Goal: Task Accomplishment & Management: Use online tool/utility

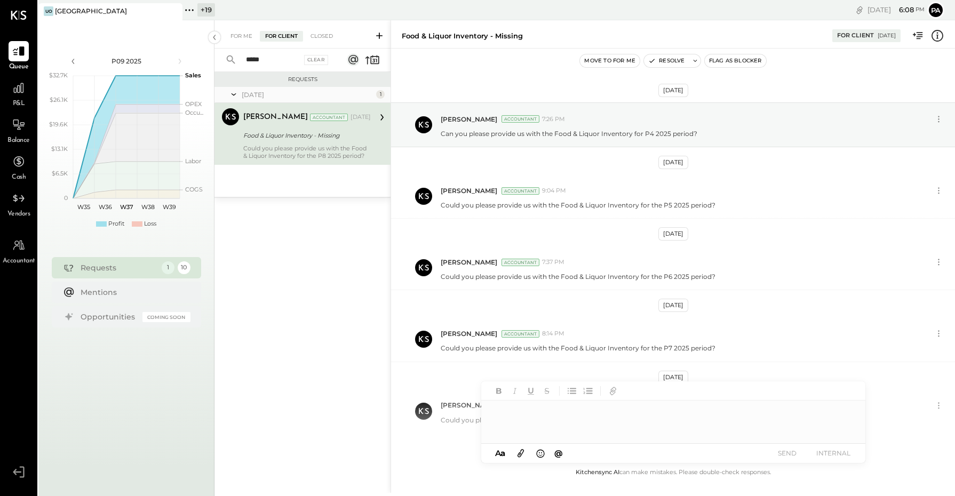
scroll to position [49, 0]
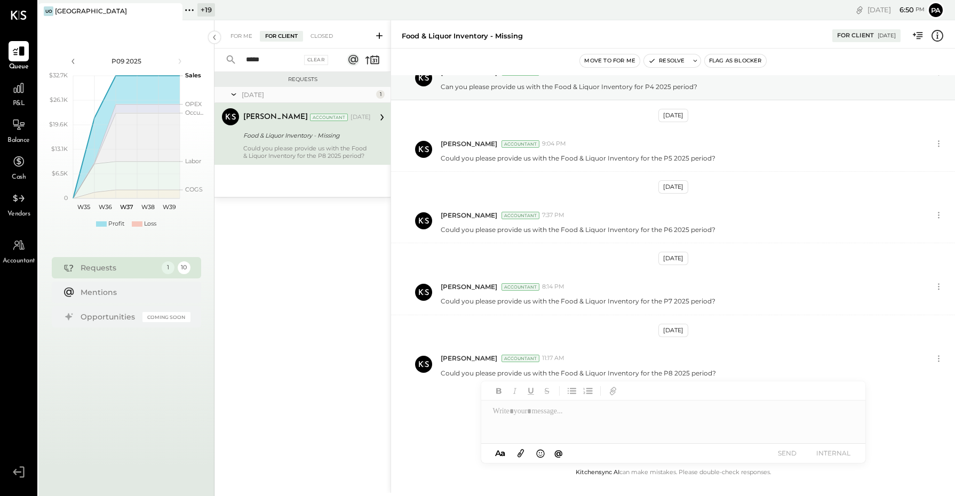
click at [708, 447] on div "A a @ Use Shift + Return to send the message SEND INTERNAL" at bounding box center [673, 453] width 384 height 19
drag, startPoint x: 292, startPoint y: 54, endPoint x: 208, endPoint y: 56, distance: 83.8
click at [208, 56] on div "P09 2025 polygon, polyline { transition: fill-opacity 0.1s, stroke-opacity 0.1s…" at bounding box center [496, 268] width 917 height 496
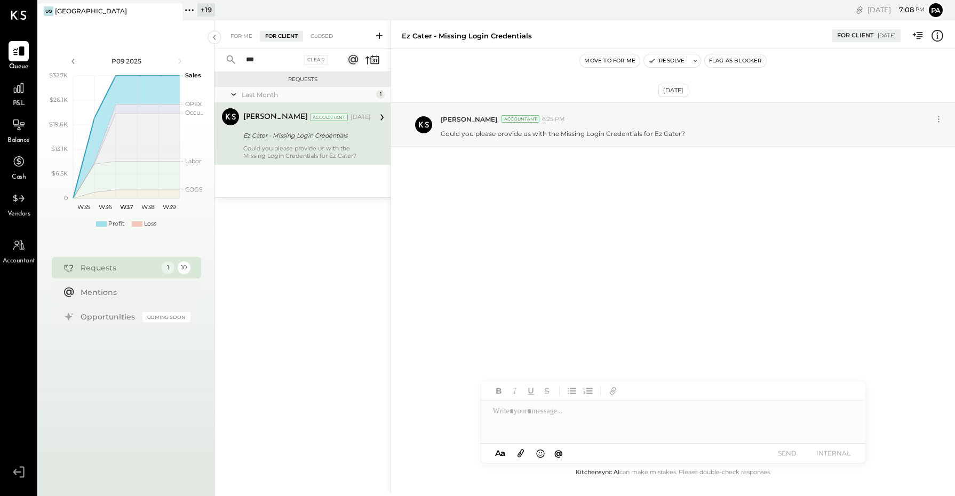
click at [307, 137] on div "Ez Cater - Missing Login Credentials" at bounding box center [305, 135] width 124 height 11
drag, startPoint x: 259, startPoint y: 55, endPoint x: 212, endPoint y: 54, distance: 47.0
click at [212, 54] on div "P09 2025 polygon, polyline { transition: fill-opacity 0.1s, stroke-opacity 0.1s…" at bounding box center [496, 268] width 917 height 496
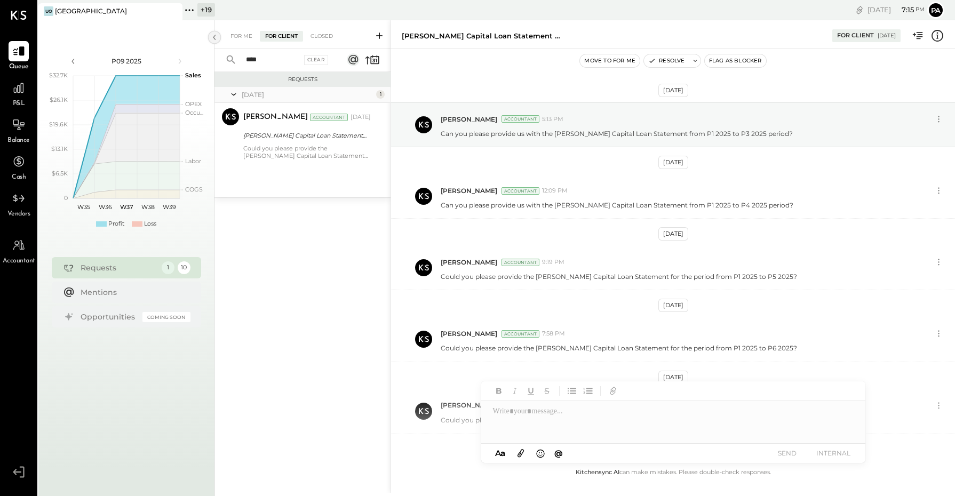
scroll to position [115, 0]
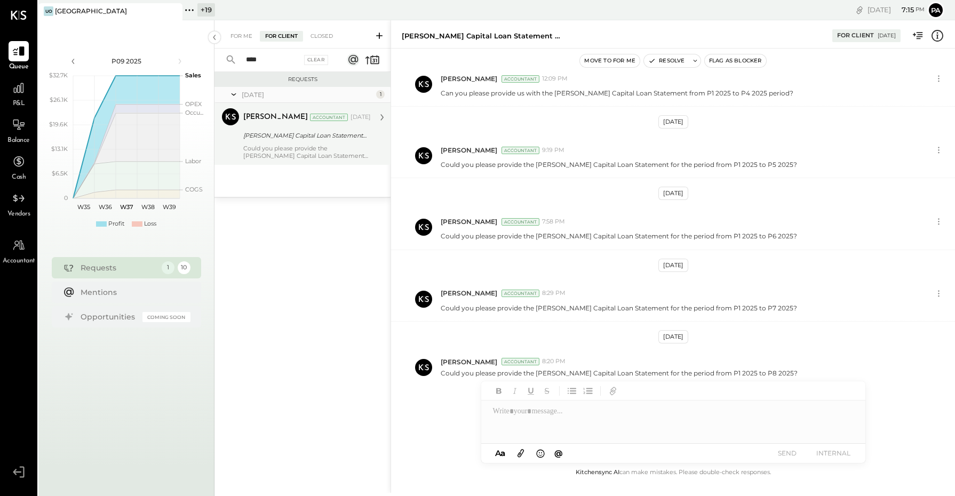
type input "****"
click at [302, 140] on div "[PERSON_NAME] Capital Loan Statement - P1 2025 to P3 2025" at bounding box center [305, 135] width 124 height 11
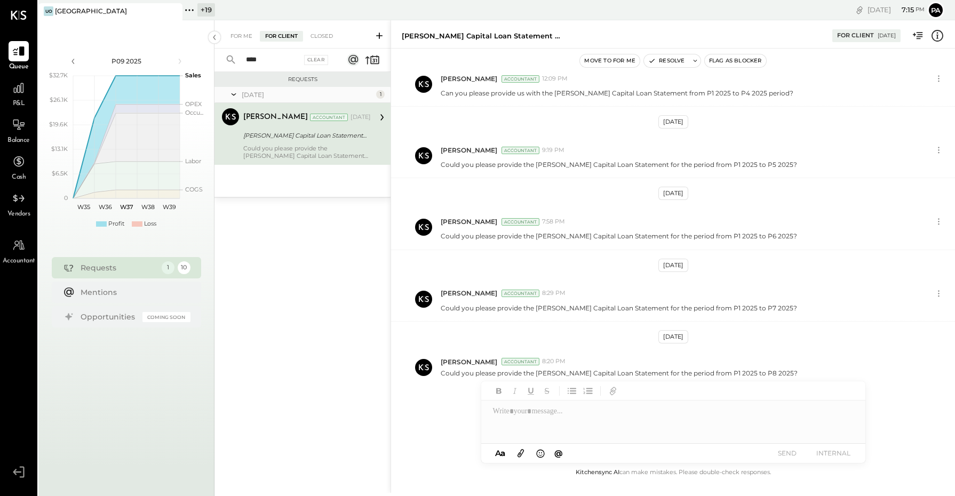
scroll to position [114, 0]
click at [375, 35] on icon at bounding box center [379, 35] width 11 height 11
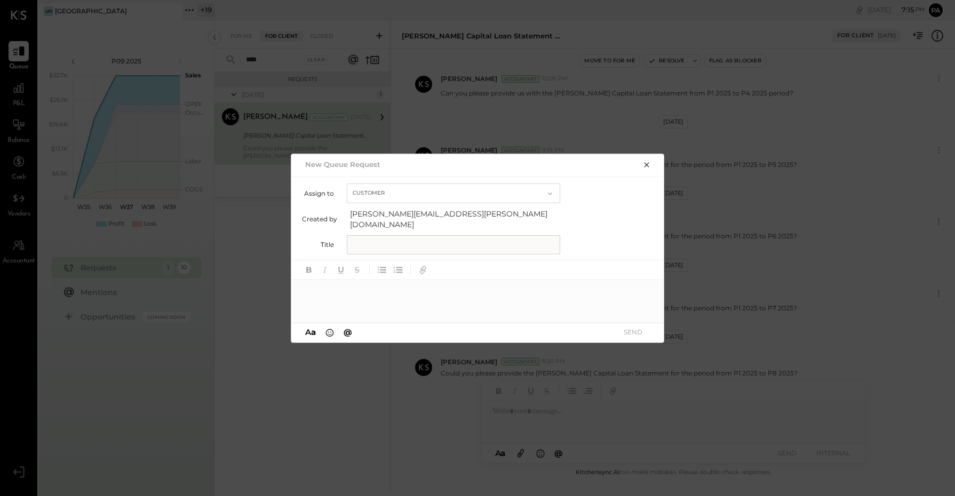
click at [383, 244] on input "text" at bounding box center [453, 244] width 213 height 19
type input "**********"
click at [360, 286] on div at bounding box center [478, 301] width 374 height 43
click at [508, 239] on input "**********" at bounding box center [453, 244] width 213 height 19
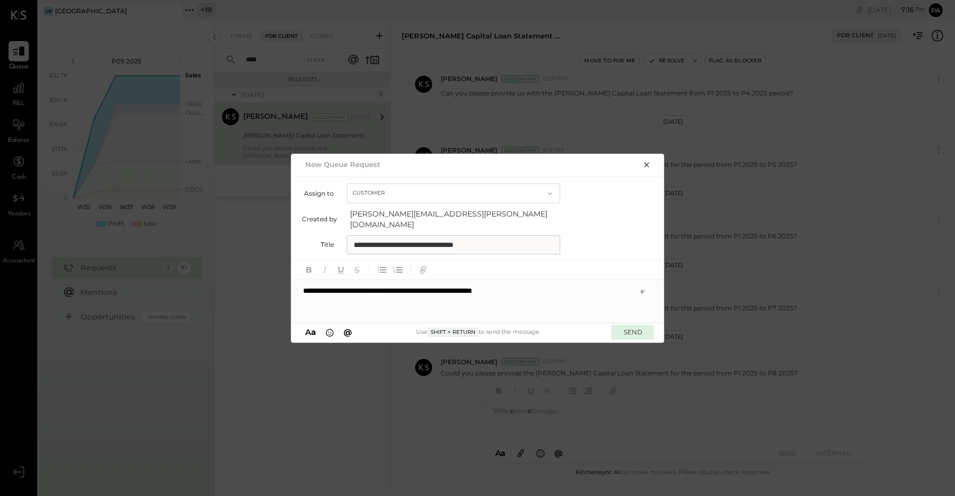
type input "**********"
click at [633, 331] on button "SEND" at bounding box center [633, 332] width 43 height 14
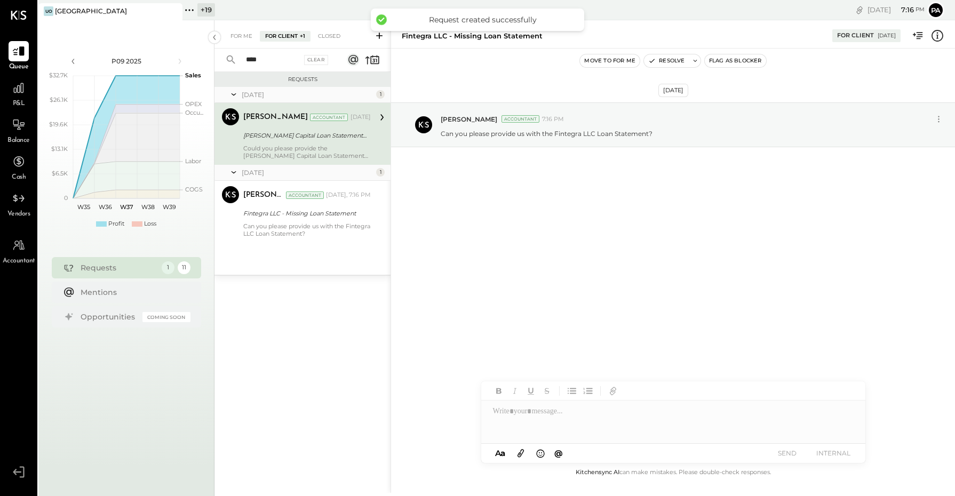
scroll to position [0, 0]
click at [320, 36] on div "Closed" at bounding box center [321, 36] width 33 height 11
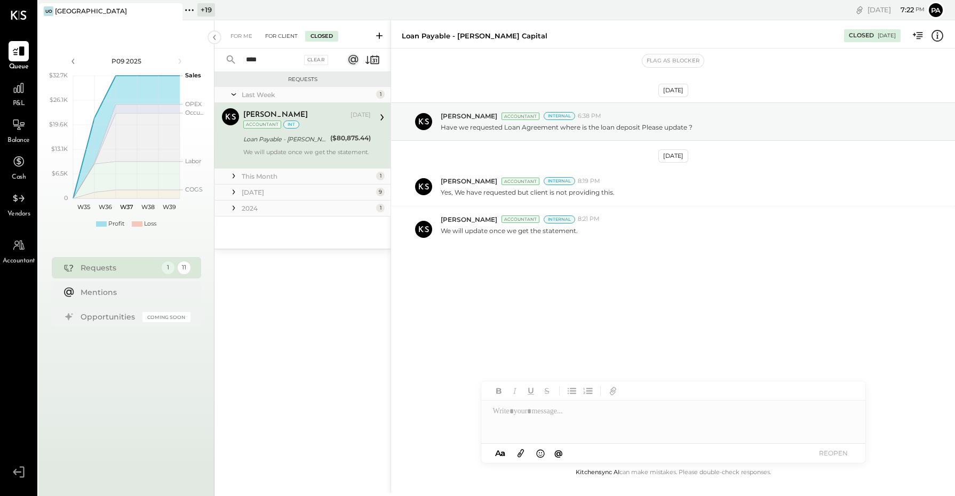
drag, startPoint x: 315, startPoint y: 37, endPoint x: 287, endPoint y: 36, distance: 28.3
click at [287, 36] on div "For Client" at bounding box center [281, 36] width 43 height 11
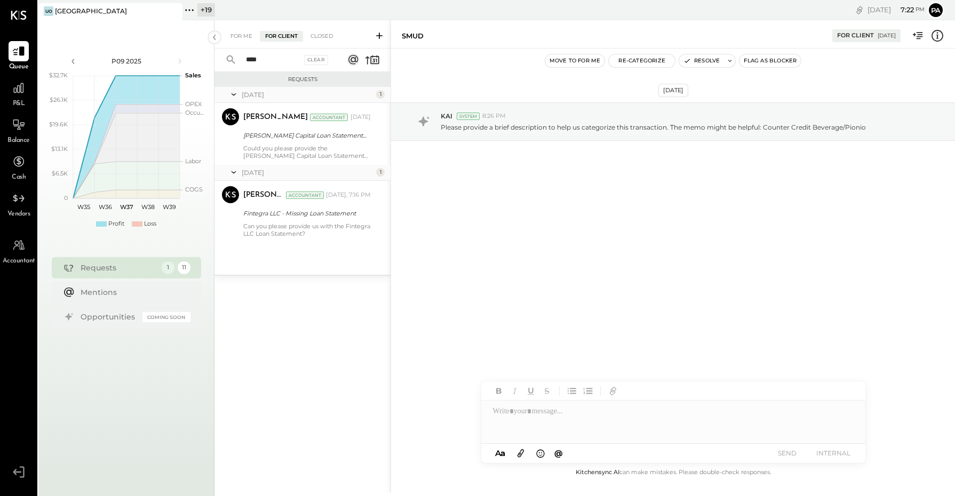
drag, startPoint x: 267, startPoint y: 59, endPoint x: 224, endPoint y: 64, distance: 43.5
click at [224, 64] on div "**** Clear" at bounding box center [281, 60] width 132 height 23
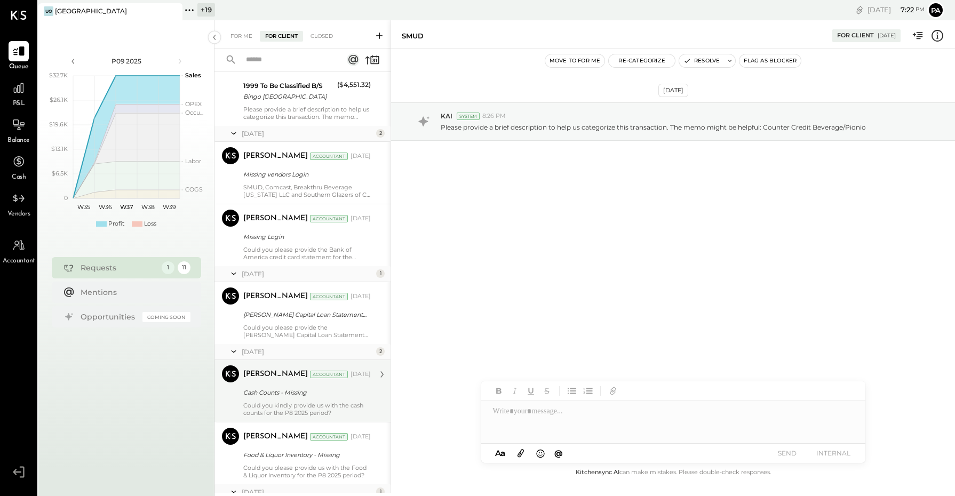
scroll to position [133, 0]
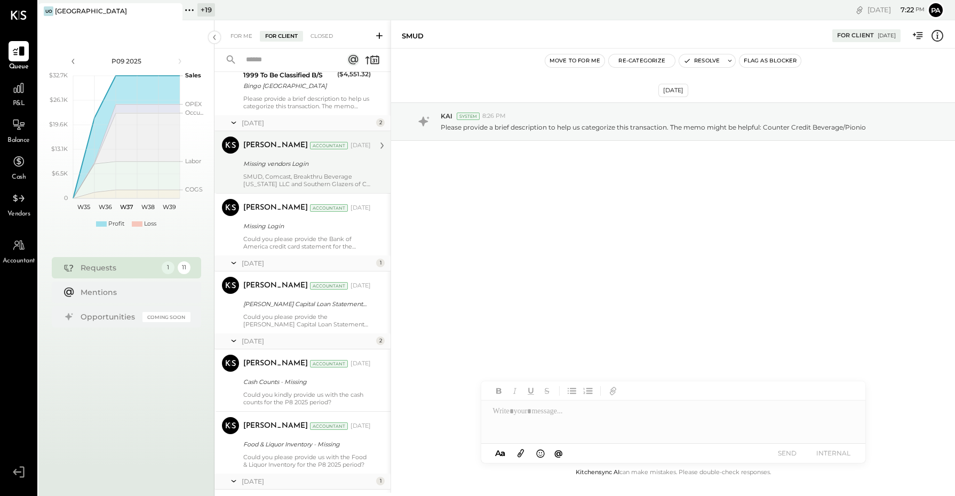
click at [305, 171] on div "[PERSON_NAME] Accountant [DATE] Missing vendors Login SMUD, Comcast, Breakthru …" at bounding box center [307, 162] width 128 height 51
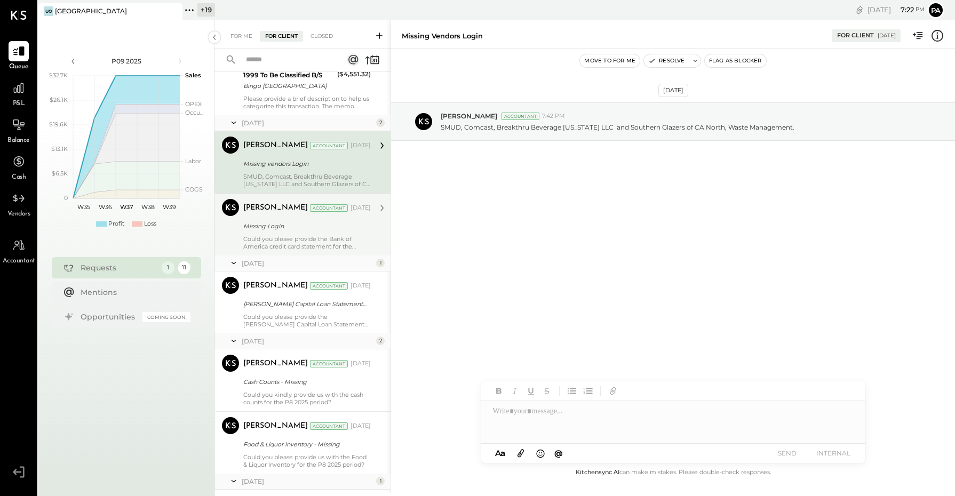
click at [300, 236] on div "Could you please provide the Bank of America credit card statement for the peri…" at bounding box center [307, 242] width 128 height 15
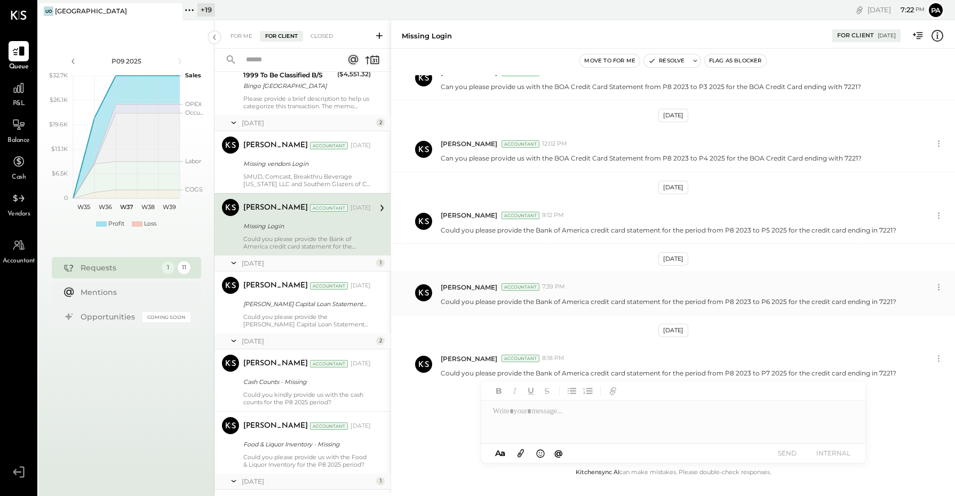
scroll to position [114, 0]
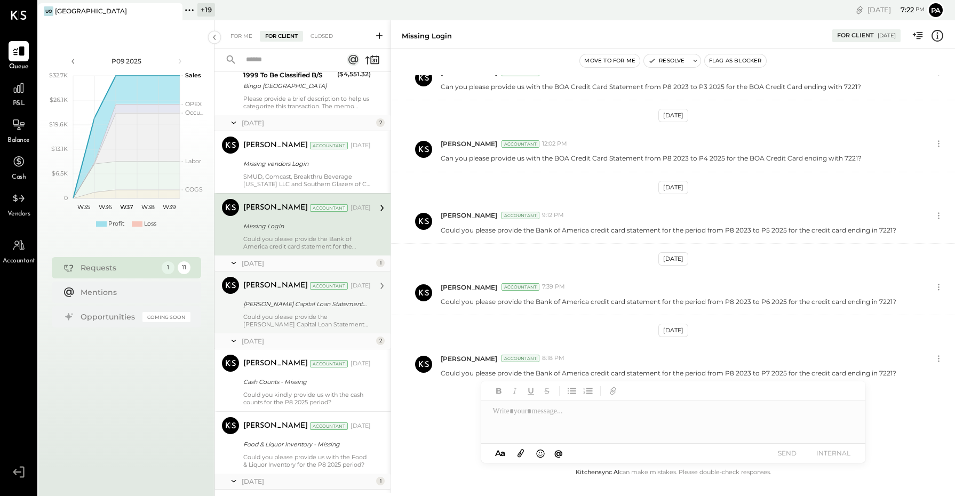
click at [323, 311] on div "[PERSON_NAME] Accountant [DATE] [PERSON_NAME] Capital Loan Statement - P1 2025 …" at bounding box center [307, 302] width 128 height 51
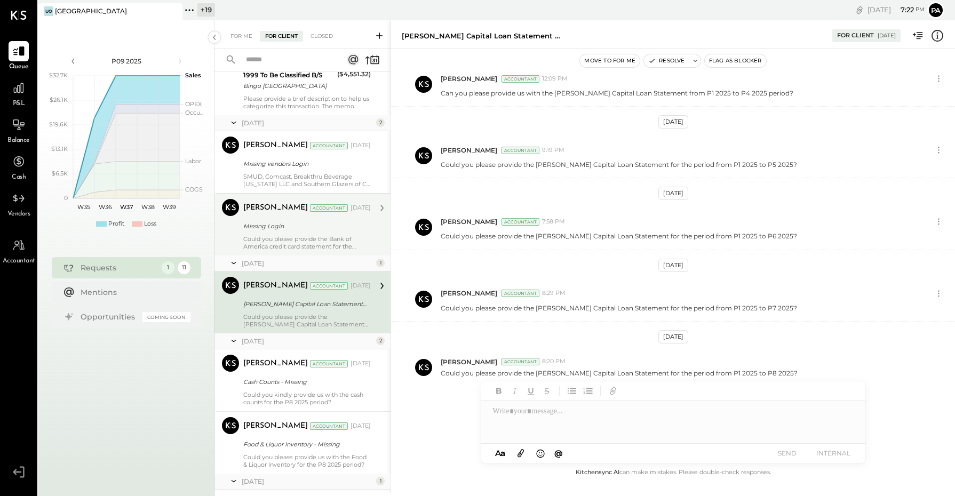
scroll to position [267, 0]
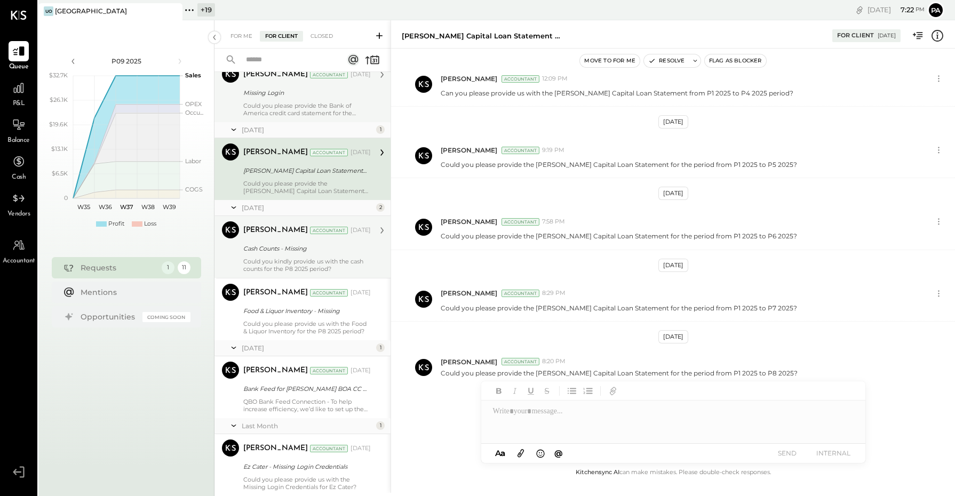
click at [295, 244] on div "Cash Counts - Missing" at bounding box center [305, 248] width 124 height 11
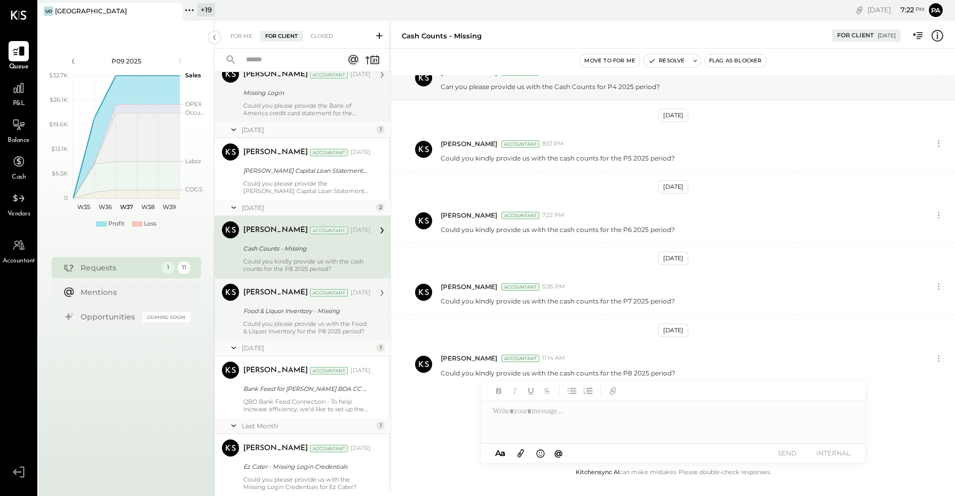
scroll to position [49, 0]
click at [303, 311] on div "Food & Liquor Inventory - Missing" at bounding box center [305, 311] width 124 height 11
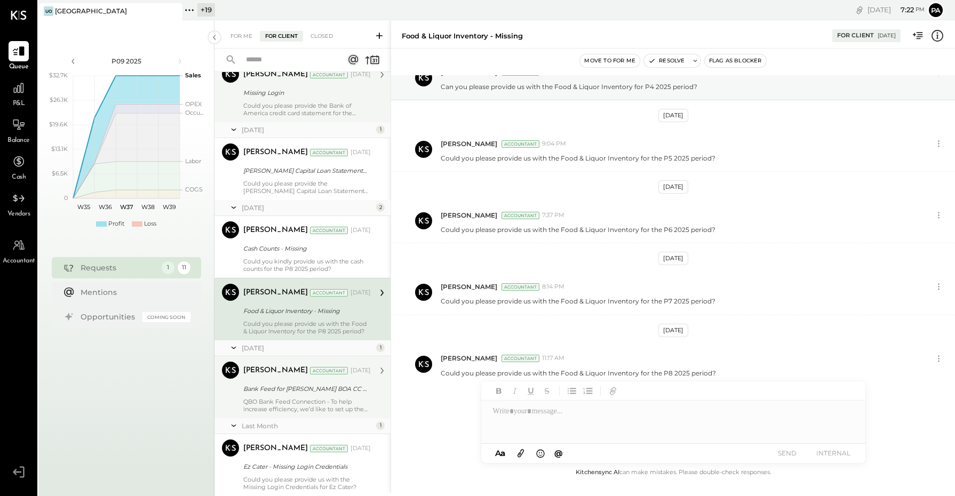
click at [300, 387] on div "Bank Feed for [PERSON_NAME] BOA CC 0405, [PERSON_NAME] Fargo CC 0648, BOA Savin…" at bounding box center [305, 389] width 124 height 11
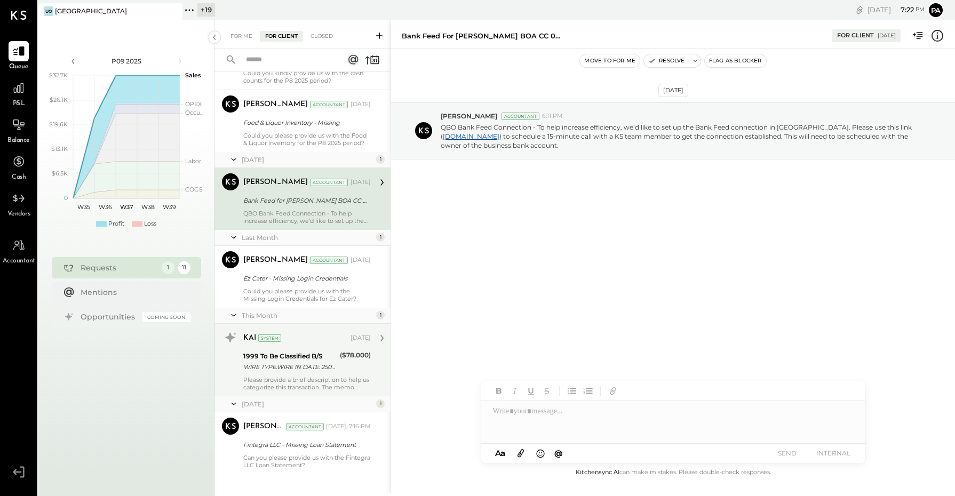
scroll to position [467, 0]
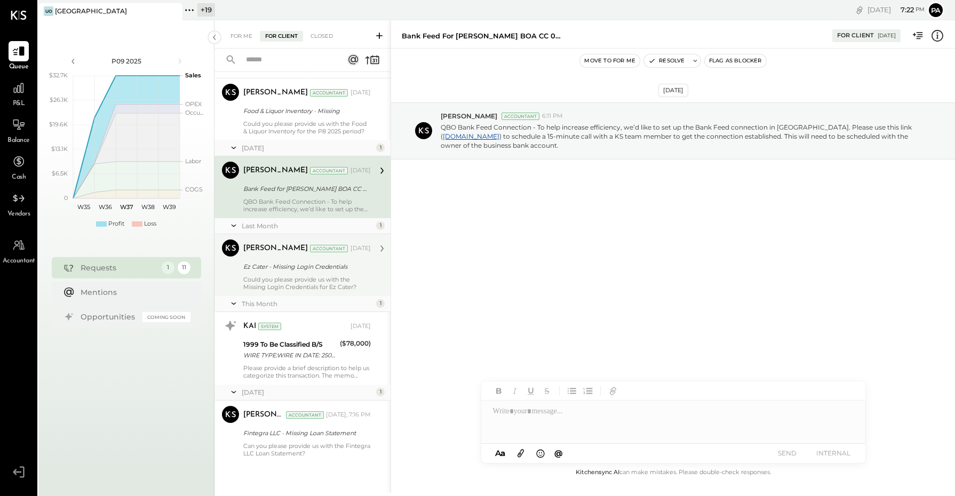
click at [292, 257] on div "[PERSON_NAME] Accountant [DATE]" at bounding box center [307, 249] width 128 height 18
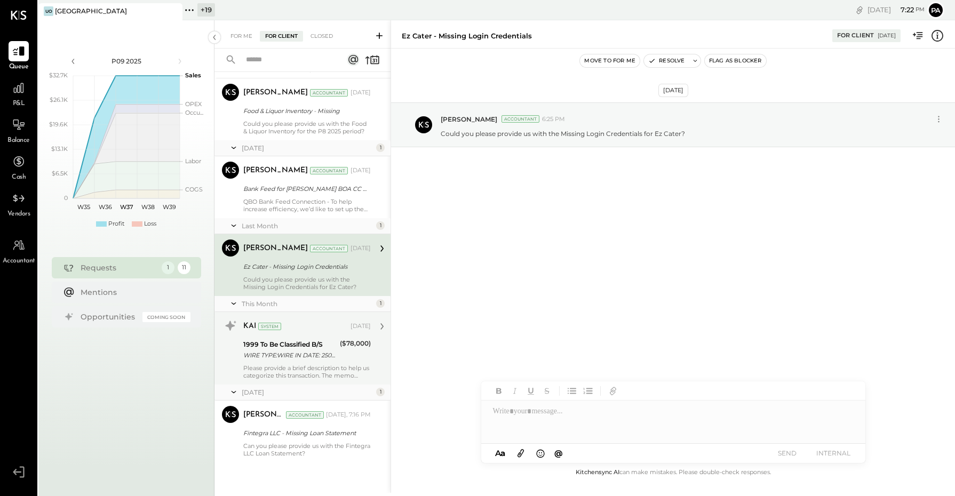
click at [298, 361] on div "WIRE TYPE:WIRE IN DATE: 250822 TIME:**** ET TRN:202508******2709 SEQ:2025082200…" at bounding box center [289, 355] width 93 height 11
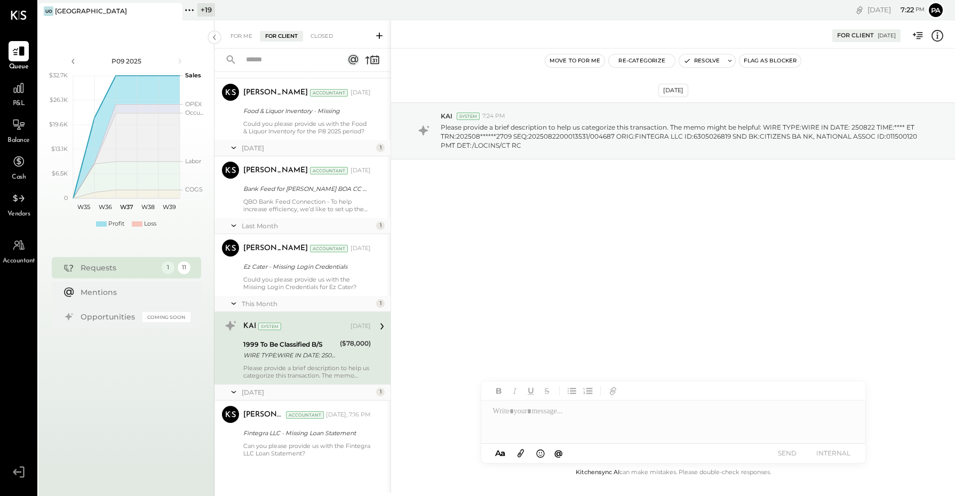
scroll to position [467, 0]
click at [703, 63] on button "Resolve" at bounding box center [701, 60] width 45 height 13
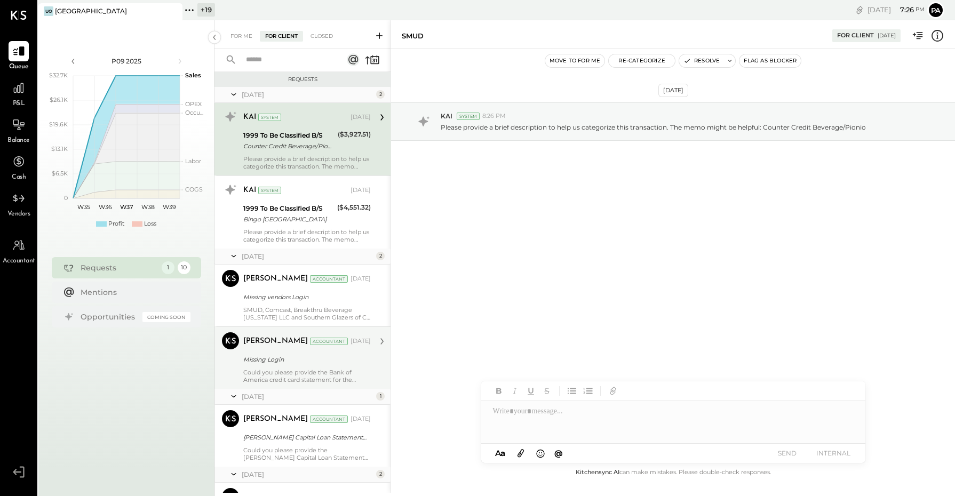
click at [279, 58] on input "text" at bounding box center [287, 60] width 94 height 18
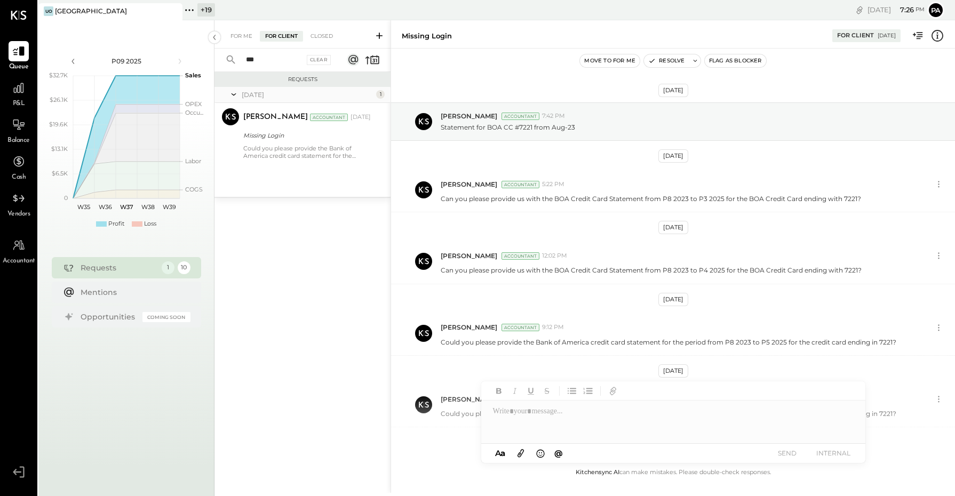
scroll to position [115, 0]
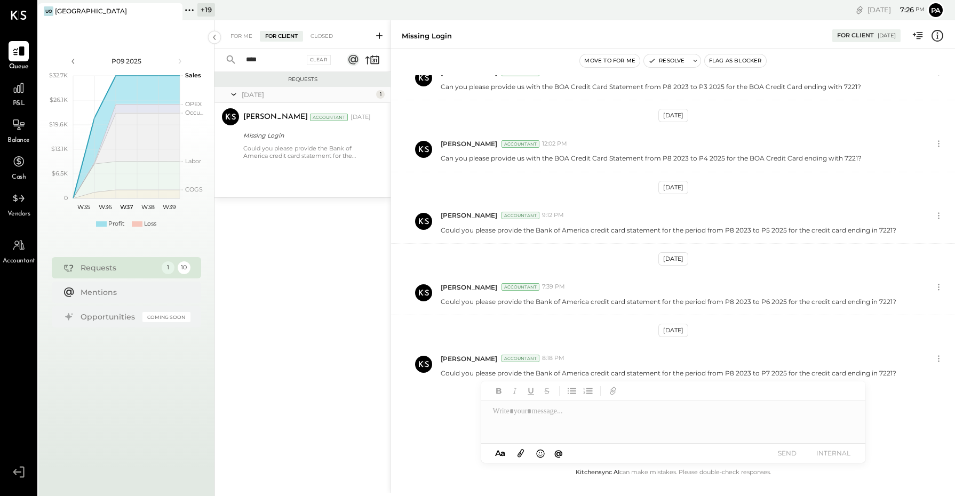
type input "****"
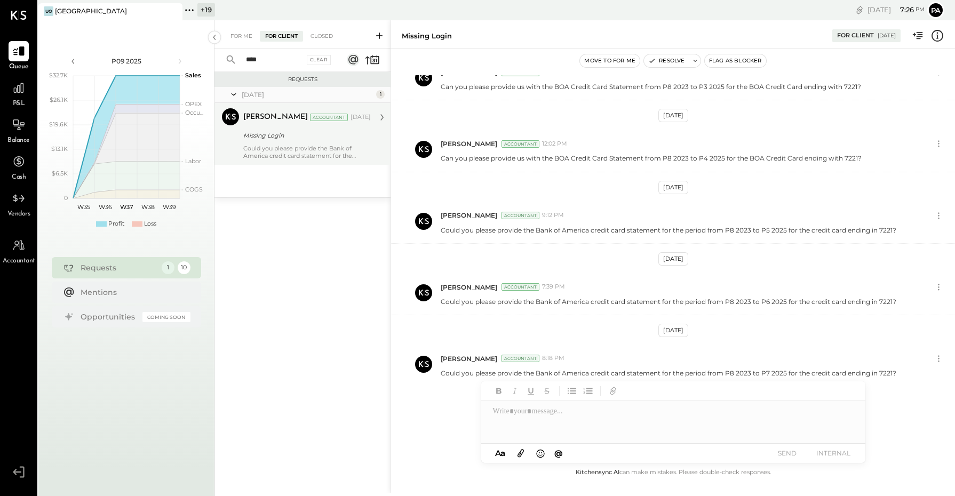
click at [300, 147] on div "Could you please provide the Bank of America credit card statement for the peri…" at bounding box center [307, 152] width 128 height 15
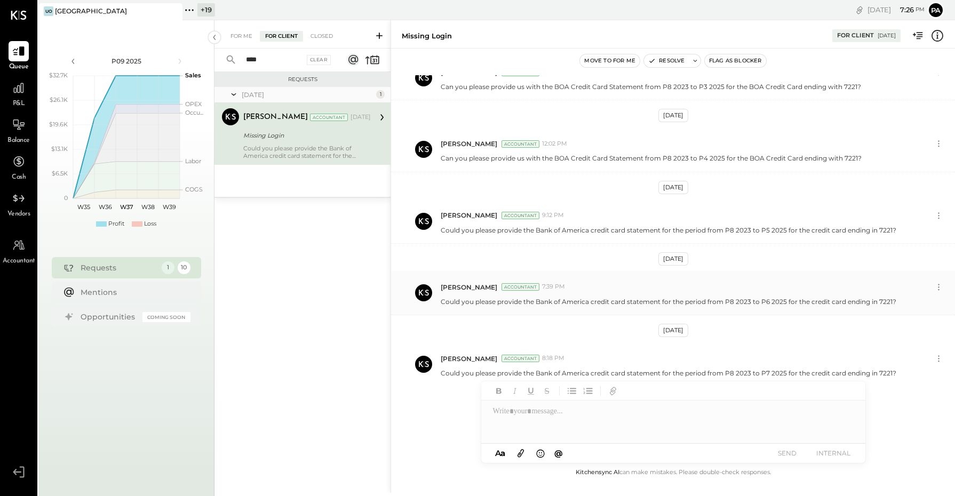
scroll to position [114, 0]
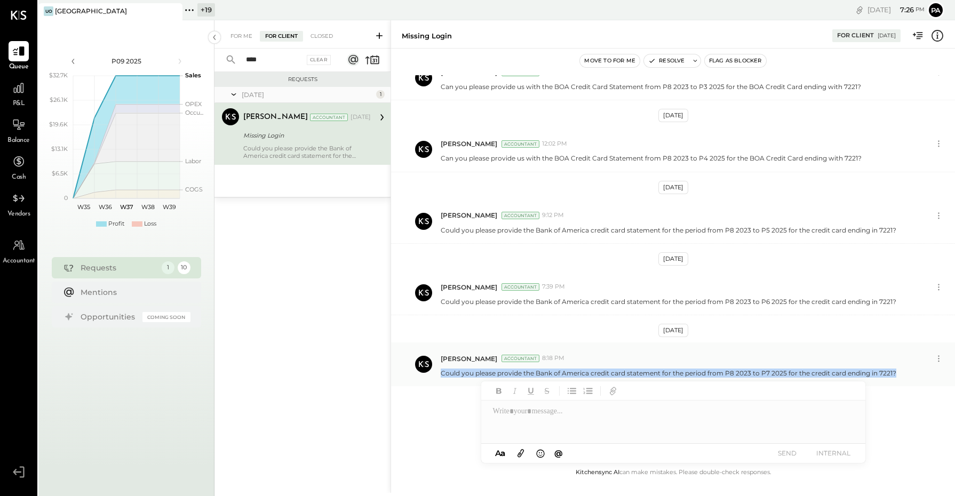
drag, startPoint x: 439, startPoint y: 372, endPoint x: 903, endPoint y: 382, distance: 463.9
click at [903, 382] on div "[PERSON_NAME] Accountant 8:18 PM Could you please provide the Bank of America c…" at bounding box center [673, 365] width 564 height 44
copy p "Could you please provide the Bank of America credit card statement for the peri…"
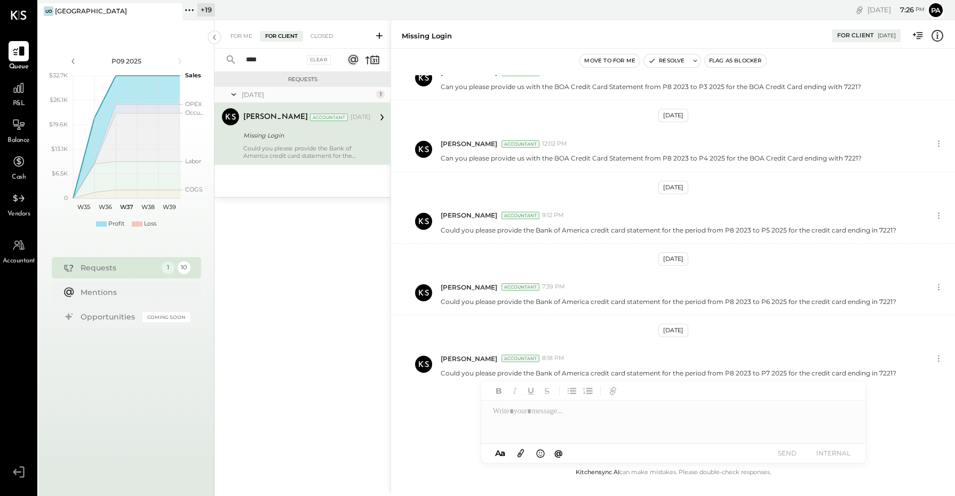
click at [551, 411] on div at bounding box center [673, 422] width 384 height 43
paste div
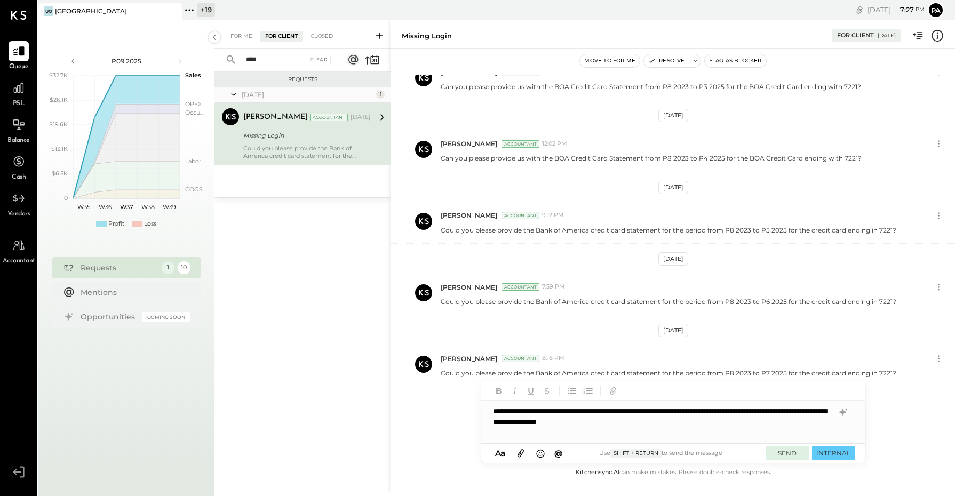
click at [783, 452] on button "SEND" at bounding box center [787, 453] width 43 height 14
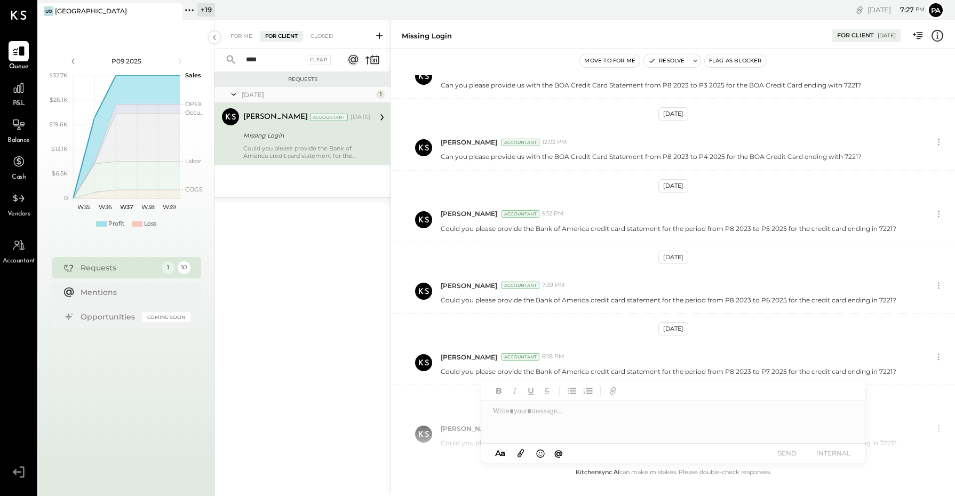
scroll to position [186, 0]
drag, startPoint x: 282, startPoint y: 52, endPoint x: 231, endPoint y: 59, distance: 51.7
click at [231, 59] on div "**** Clear" at bounding box center [281, 60] width 132 height 23
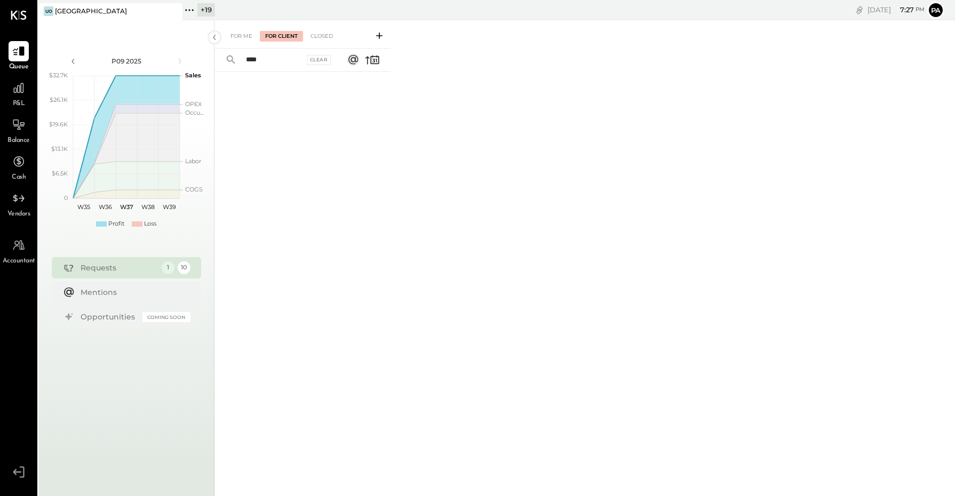
drag, startPoint x: 223, startPoint y: 55, endPoint x: 207, endPoint y: 55, distance: 16.0
click at [207, 55] on div "P09 2025 polygon, polyline { transition: fill-opacity 0.1s, stroke-opacity 0.1s…" at bounding box center [496, 268] width 917 height 496
type input "*"
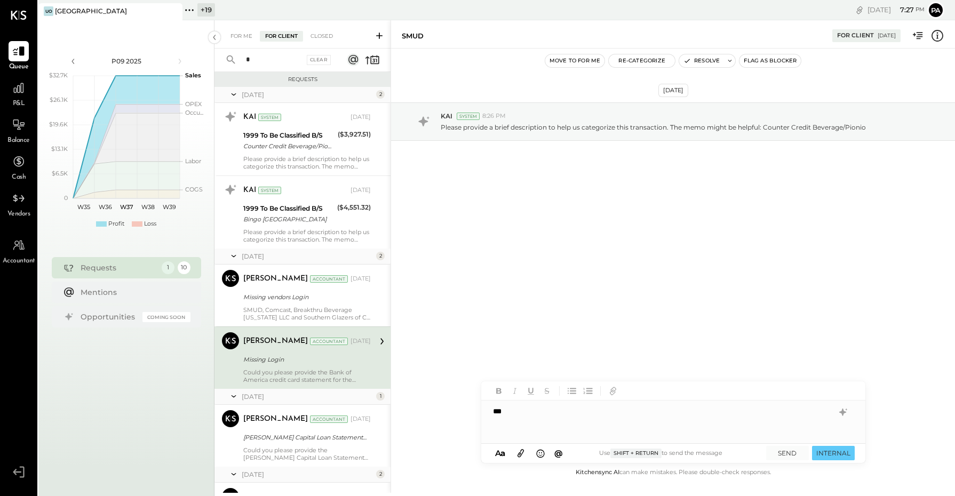
click at [267, 59] on input "*" at bounding box center [271, 60] width 62 height 18
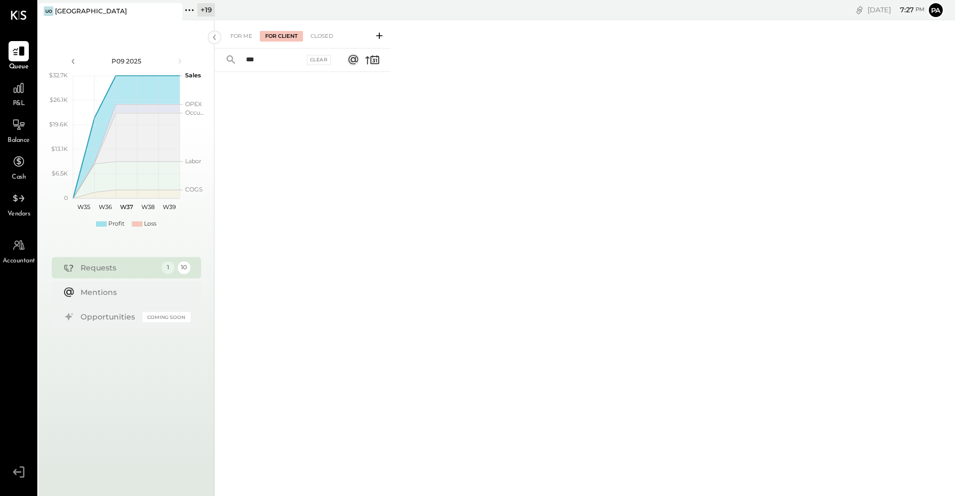
type input "**"
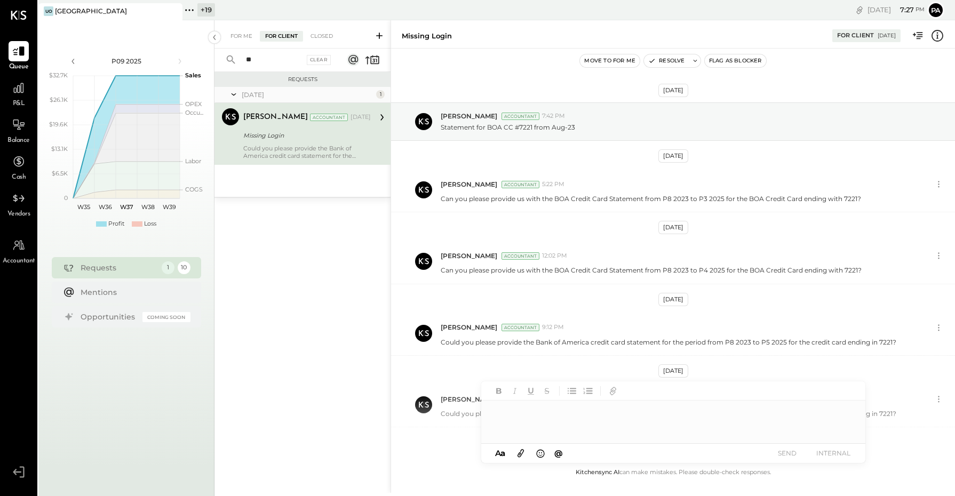
scroll to position [186, 0]
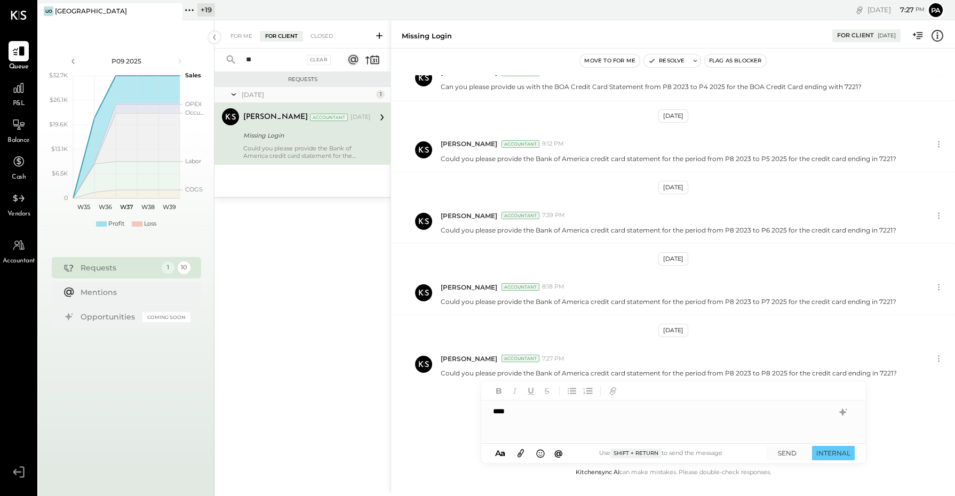
drag, startPoint x: 265, startPoint y: 59, endPoint x: 212, endPoint y: 63, distance: 53.0
click at [212, 63] on div "P09 2025 polygon, polyline { transition: fill-opacity 0.1s, stroke-opacity 0.1s…" at bounding box center [496, 268] width 917 height 496
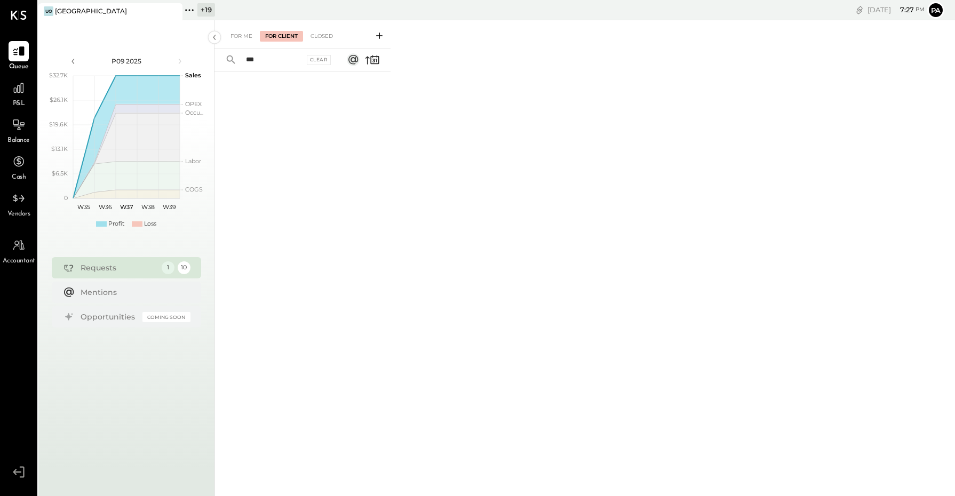
type input "****"
drag, startPoint x: 284, startPoint y: 56, endPoint x: 201, endPoint y: 52, distance: 83.9
click at [201, 52] on div "P09 2025 polygon, polyline { transition: fill-opacity 0.1s, stroke-opacity 0.1s…" at bounding box center [496, 268] width 917 height 496
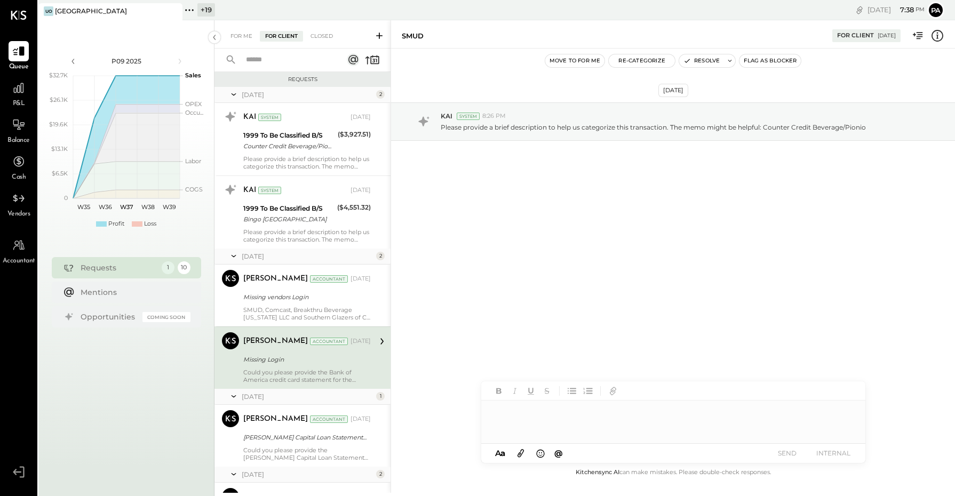
click at [188, 11] on icon at bounding box center [190, 10] width 14 height 14
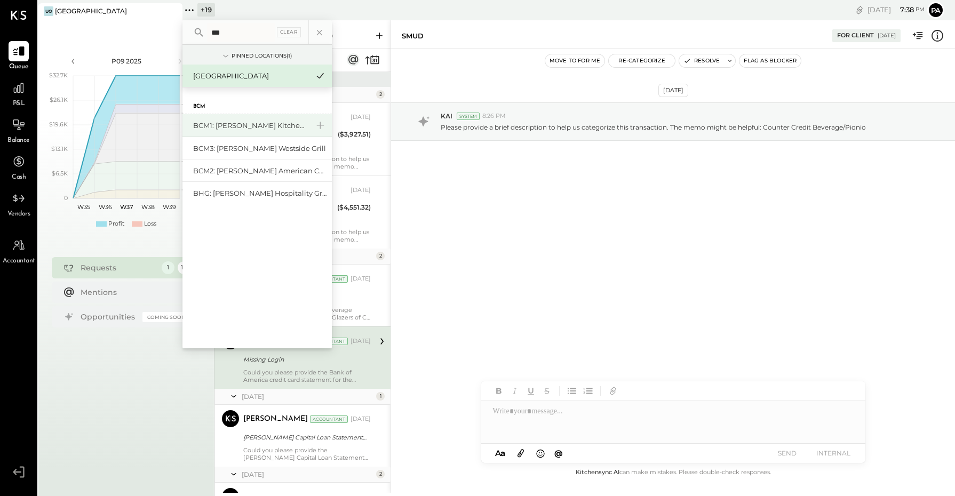
type input "***"
click at [243, 123] on div "BCM1: [PERSON_NAME] Kitchen Bar Market" at bounding box center [250, 126] width 115 height 10
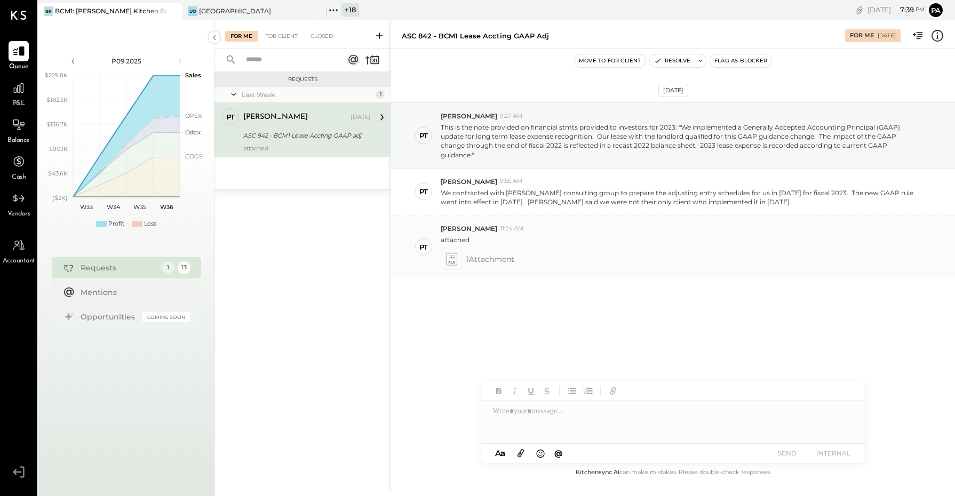
click at [455, 258] on icon at bounding box center [451, 259] width 11 height 12
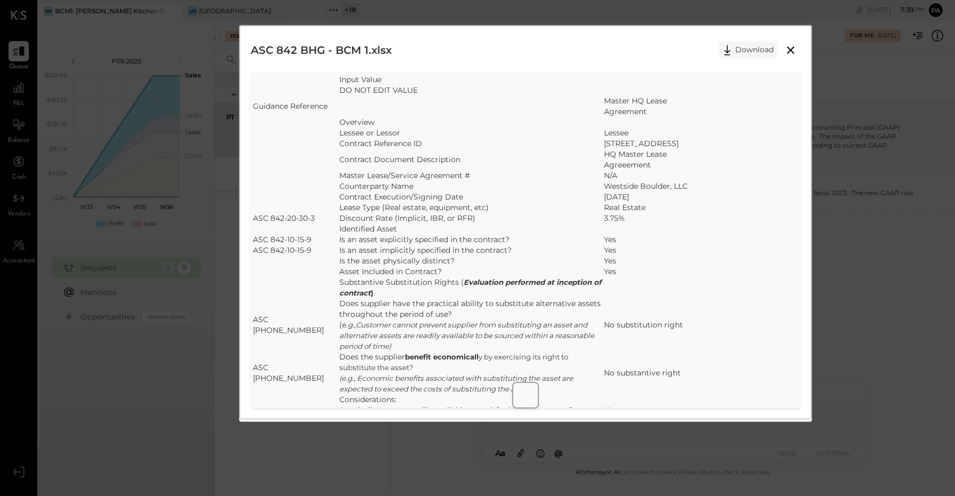
click at [748, 47] on button "Download" at bounding box center [748, 50] width 58 height 17
click at [788, 51] on icon at bounding box center [790, 50] width 13 height 13
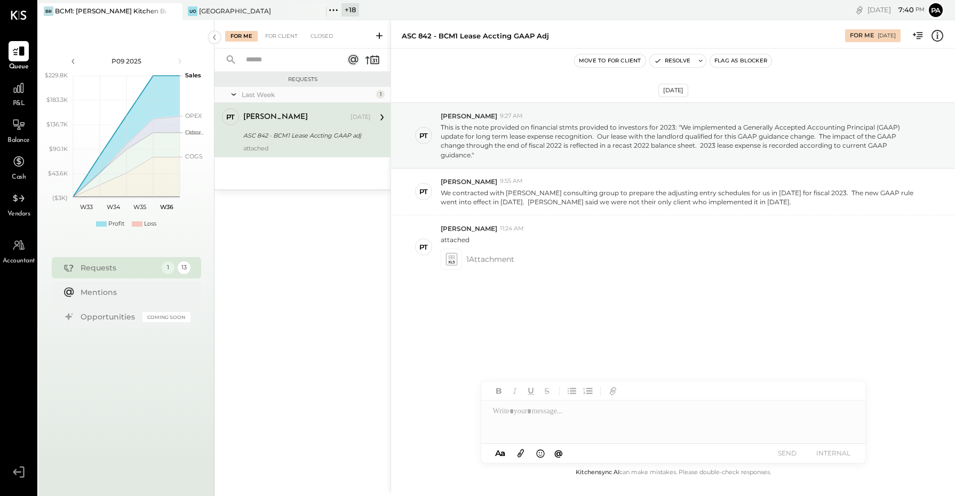
click at [332, 11] on icon at bounding box center [334, 10] width 14 height 14
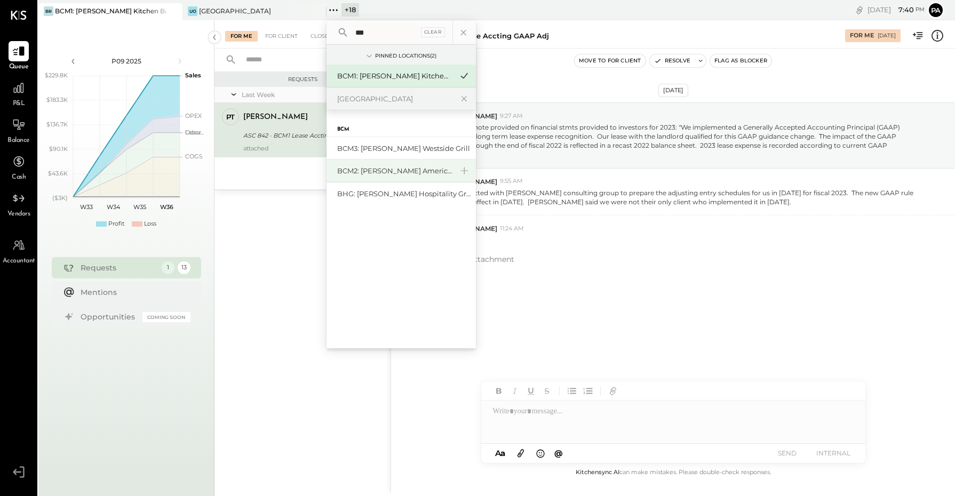
type input "***"
click at [361, 176] on div "BCM2: [PERSON_NAME] American Cooking" at bounding box center [394, 171] width 115 height 10
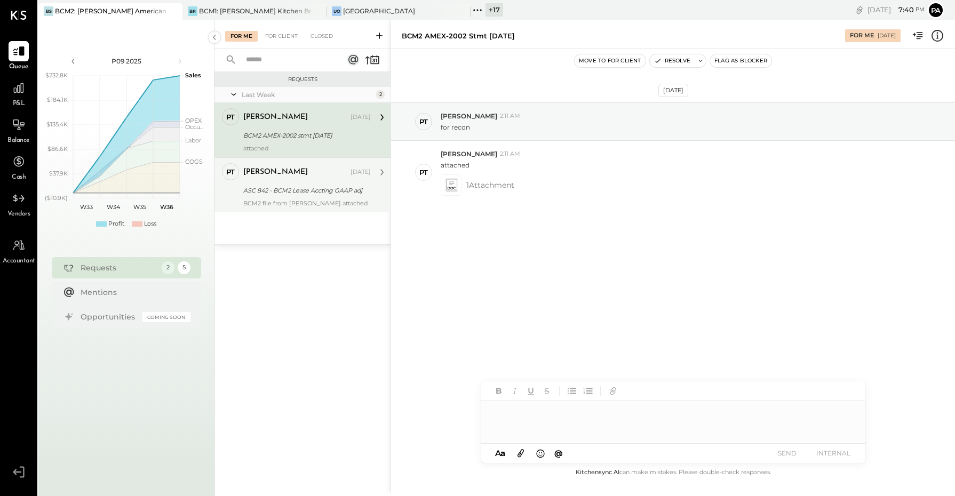
click at [318, 185] on div "ASC 842 - BCM2 Lease Accting GAAP adj" at bounding box center [305, 190] width 124 height 11
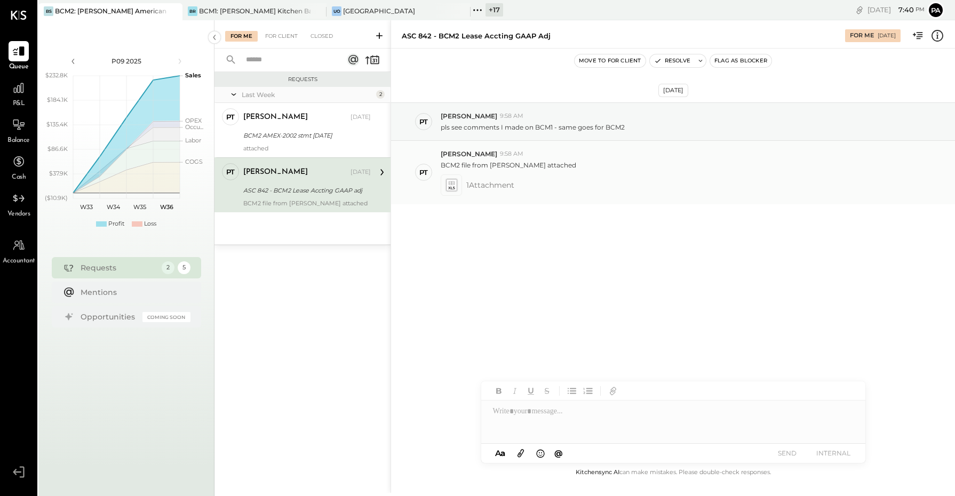
click at [449, 185] on icon at bounding box center [451, 185] width 11 height 12
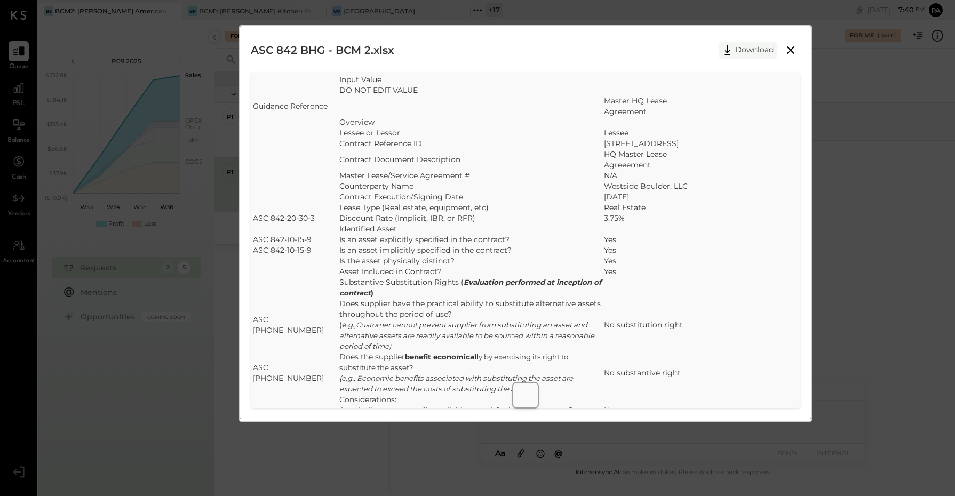
click at [741, 50] on button "Download" at bounding box center [748, 50] width 58 height 17
click at [794, 53] on icon at bounding box center [790, 50] width 13 height 13
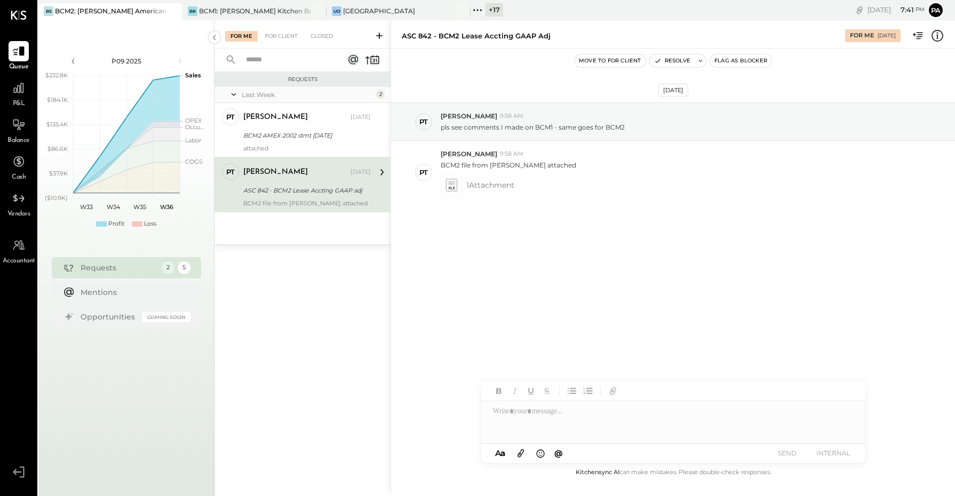
click at [478, 10] on icon at bounding box center [478, 10] width 14 height 14
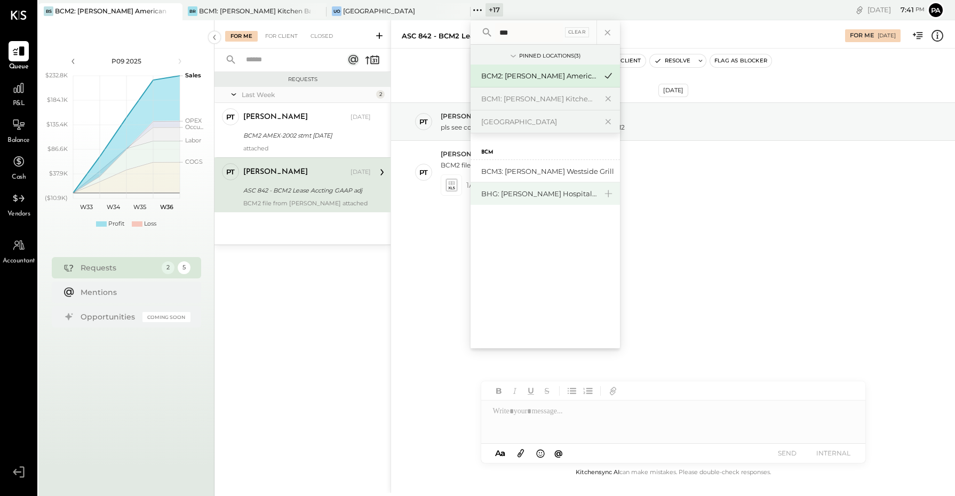
type input "***"
click at [514, 196] on div "BHG: [PERSON_NAME] Hospitality Group, LLC" at bounding box center [538, 194] width 115 height 10
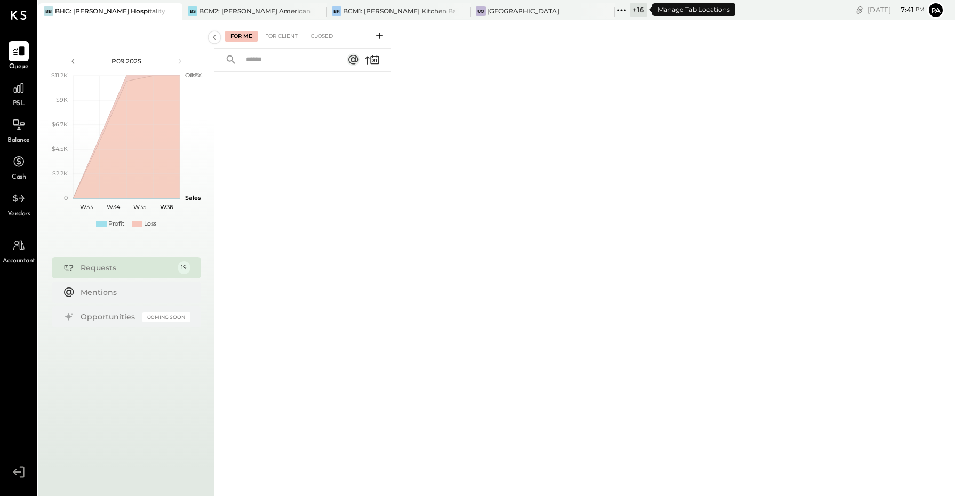
click at [623, 10] on icon at bounding box center [622, 10] width 14 height 14
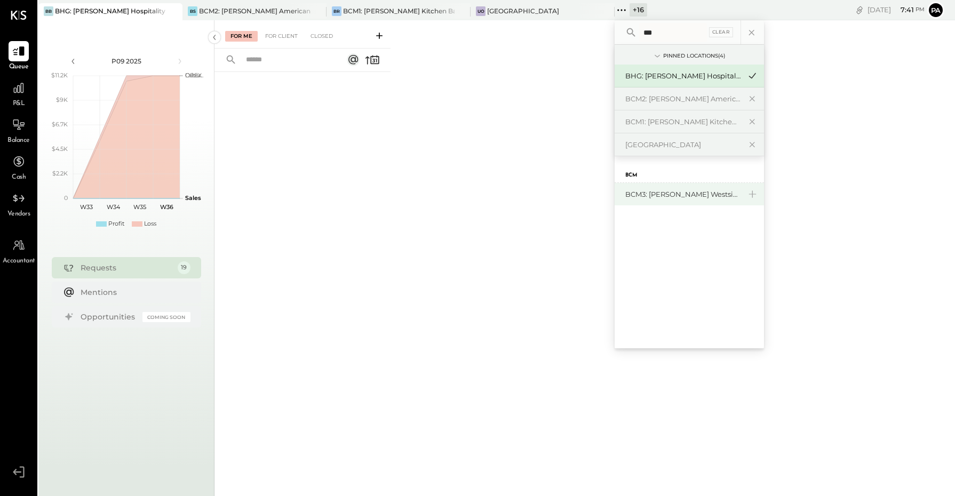
type input "***"
click at [655, 188] on div "BCM3: [PERSON_NAME] Westside Grill" at bounding box center [689, 194] width 149 height 22
click at [670, 192] on div "BCM3: [PERSON_NAME] Westside Grill" at bounding box center [682, 194] width 115 height 10
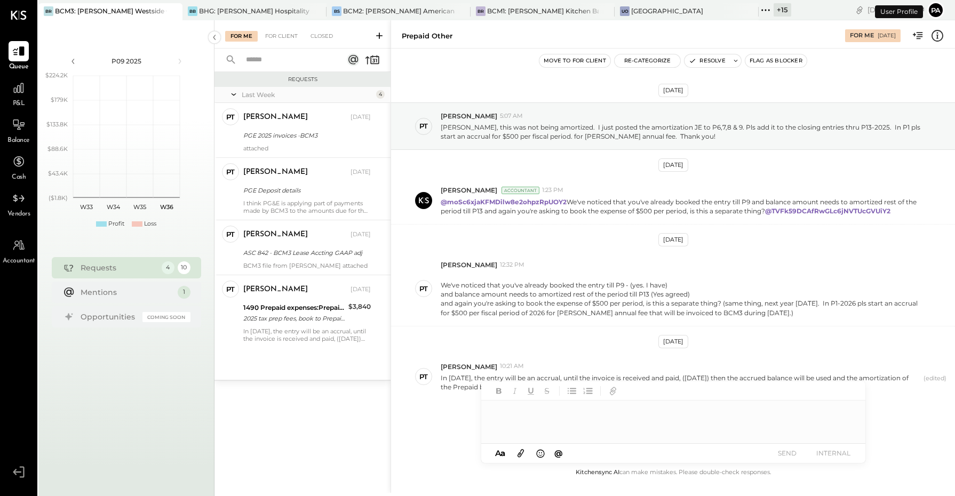
scroll to position [15, 0]
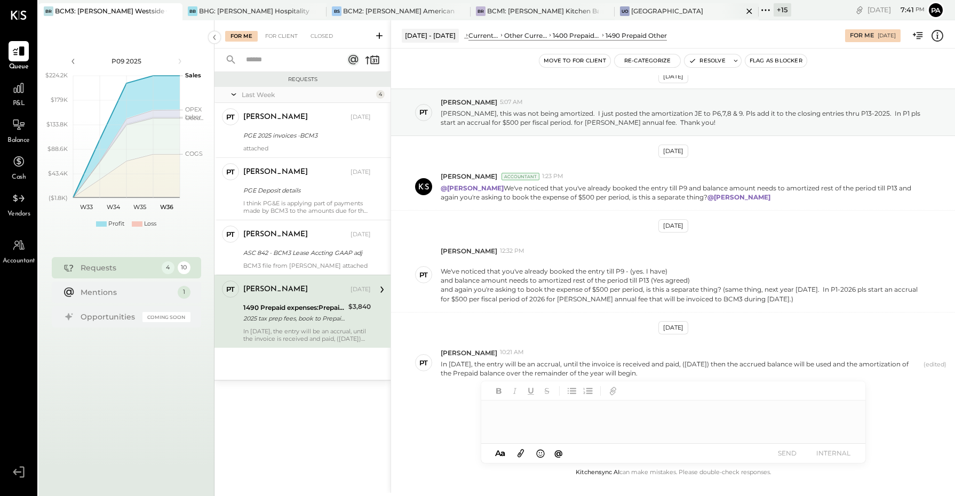
click at [749, 11] on icon at bounding box center [749, 11] width 5 height 5
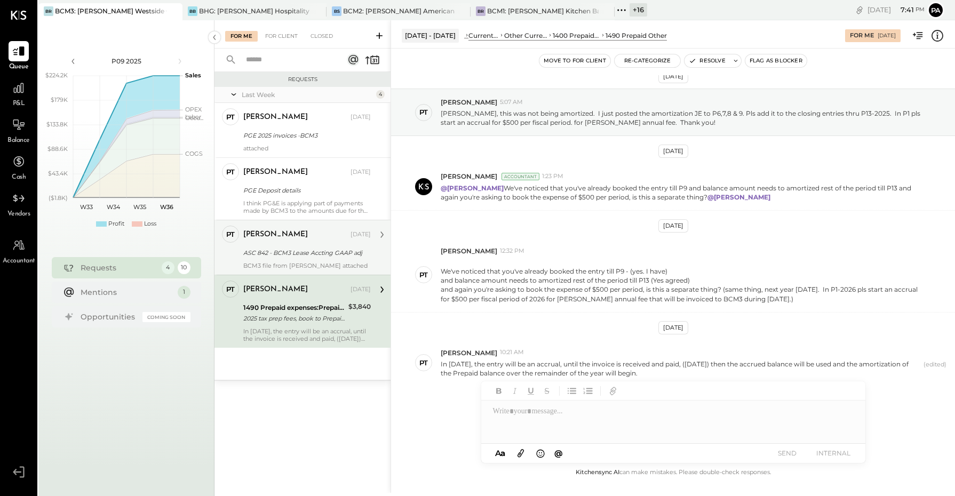
click at [281, 253] on div "ASC 842 - BCM3 Lease Accting GAAP adj" at bounding box center [305, 253] width 124 height 11
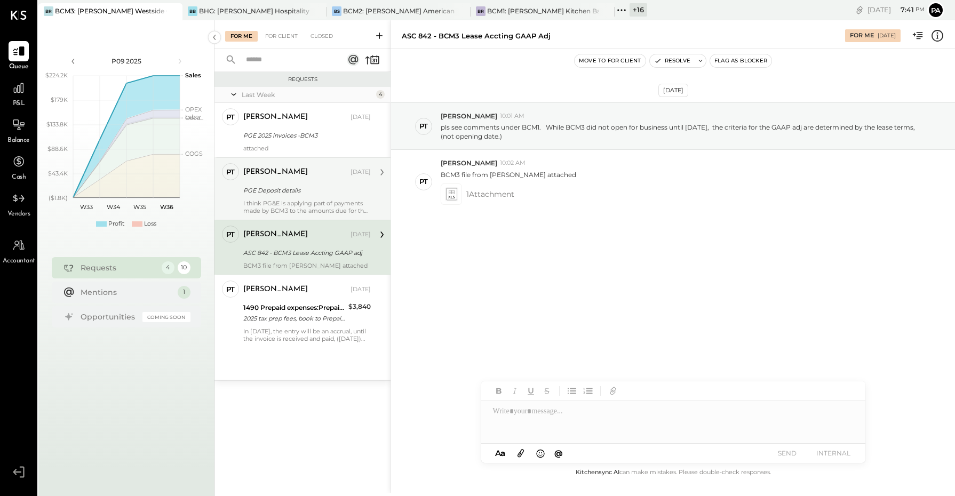
click at [296, 191] on div "PGE Deposit details" at bounding box center [305, 190] width 124 height 11
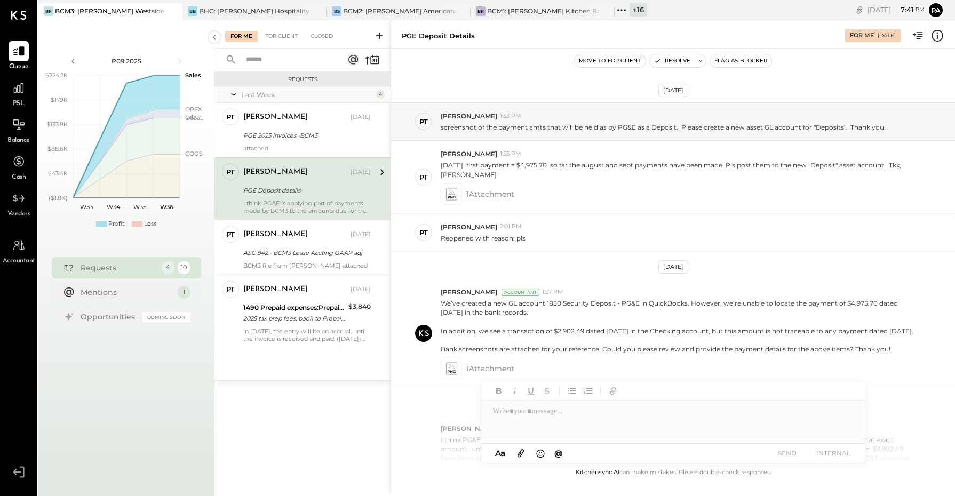
scroll to position [148, 0]
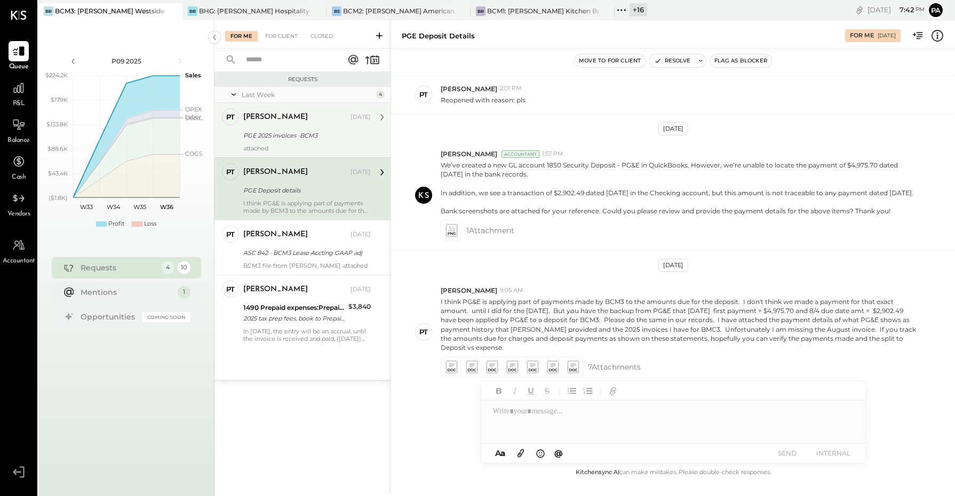
click at [290, 134] on div "PGE 2025 invoices -BCM3" at bounding box center [305, 135] width 124 height 11
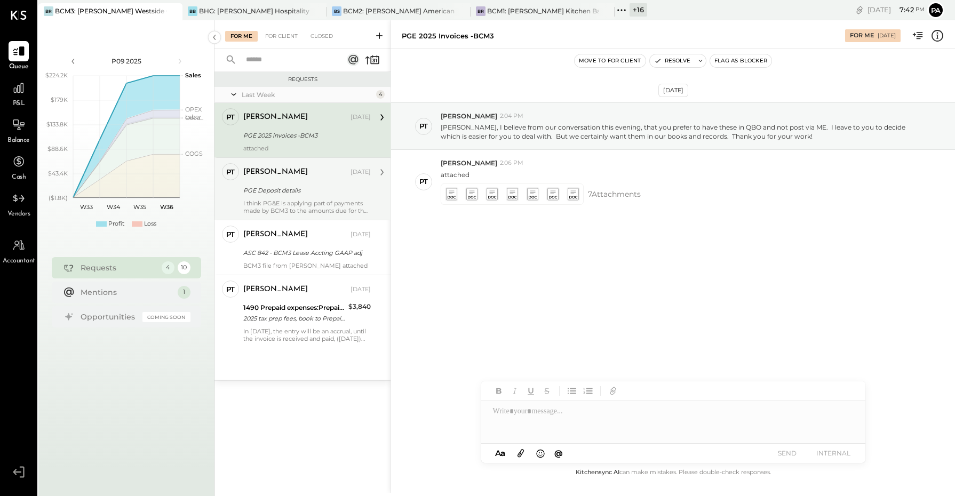
click at [302, 187] on div "PGE Deposit details" at bounding box center [305, 190] width 124 height 11
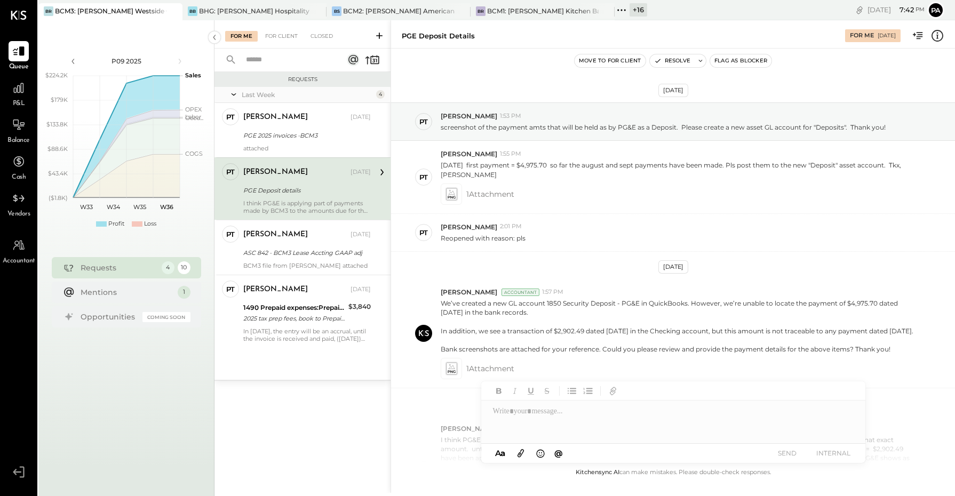
scroll to position [148, 0]
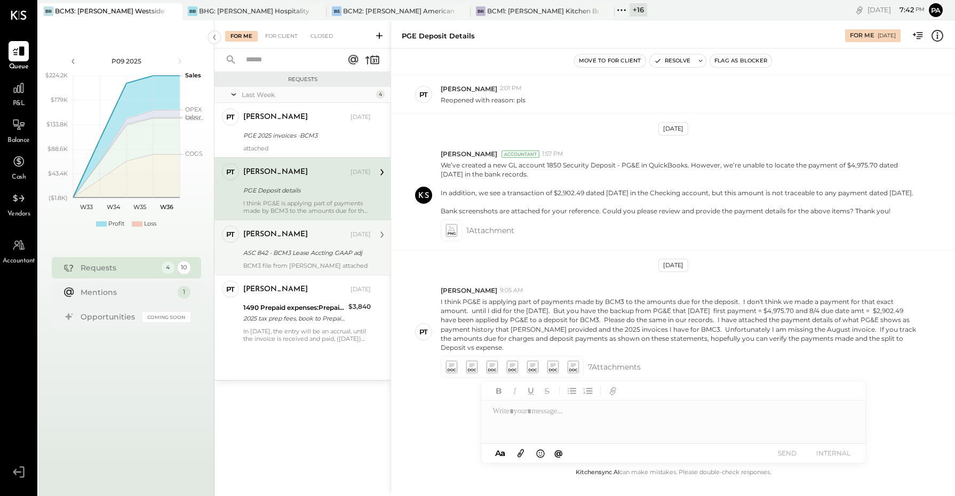
click at [299, 233] on div "[PERSON_NAME]" at bounding box center [295, 234] width 105 height 11
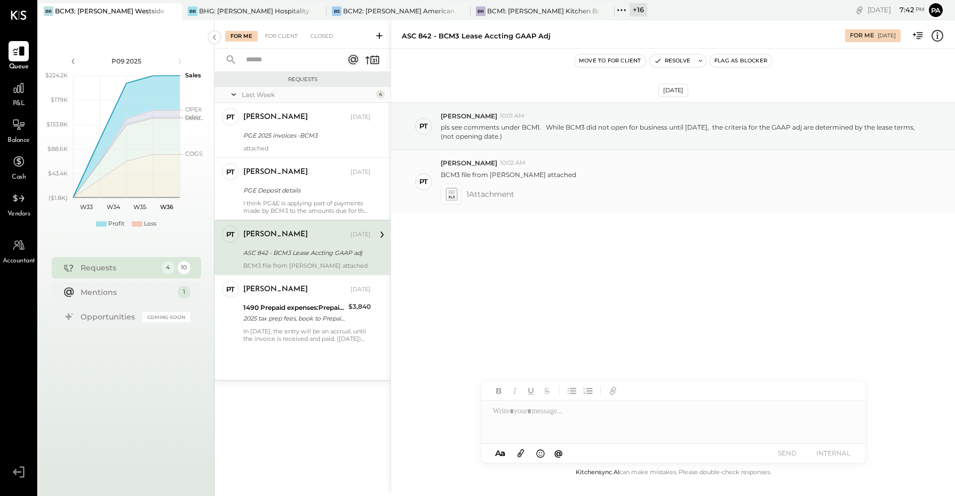
click at [449, 193] on icon at bounding box center [452, 192] width 6 height 4
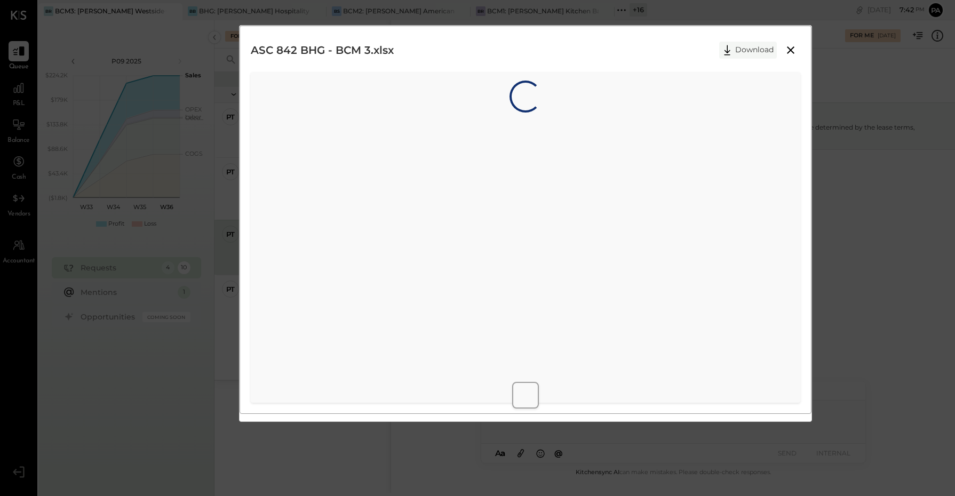
click at [743, 51] on button "Download" at bounding box center [748, 50] width 58 height 17
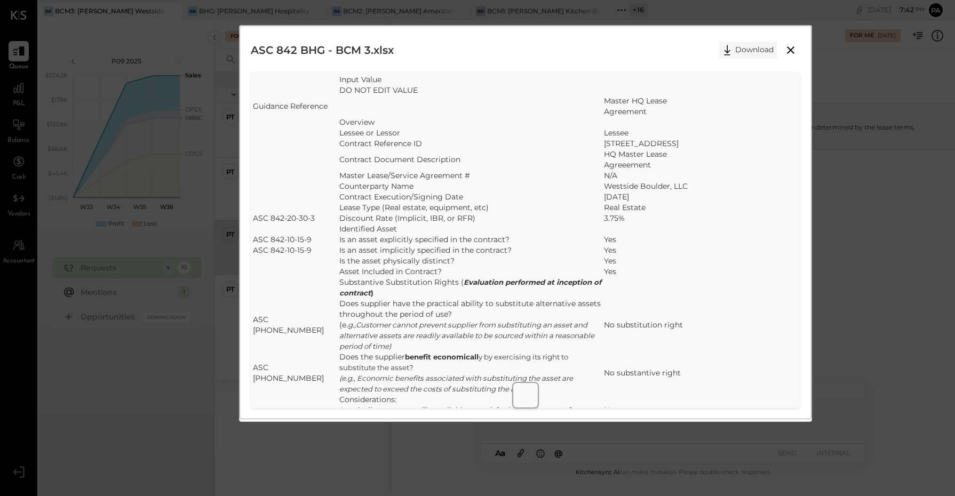
click at [745, 47] on button "Download" at bounding box center [748, 50] width 58 height 17
click at [793, 50] on icon at bounding box center [790, 50] width 13 height 13
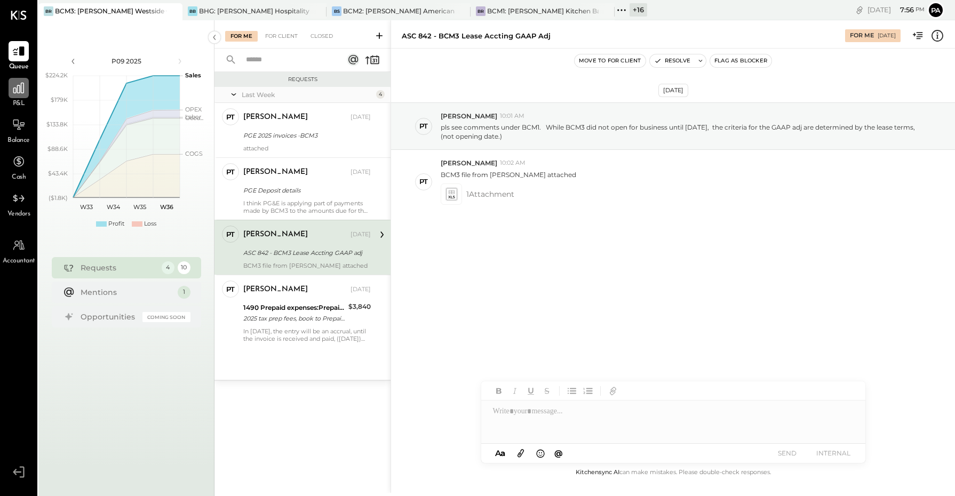
click at [10, 94] on div at bounding box center [19, 88] width 20 height 20
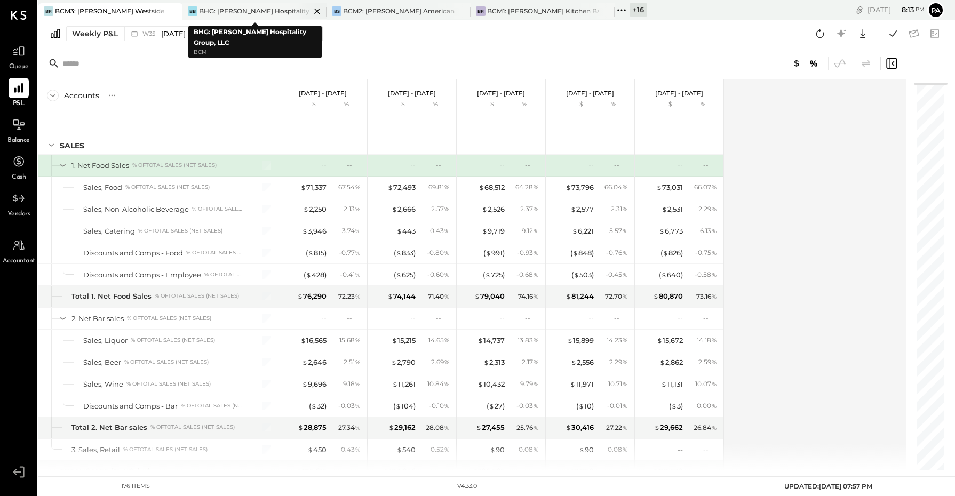
click at [313, 11] on icon at bounding box center [317, 11] width 13 height 13
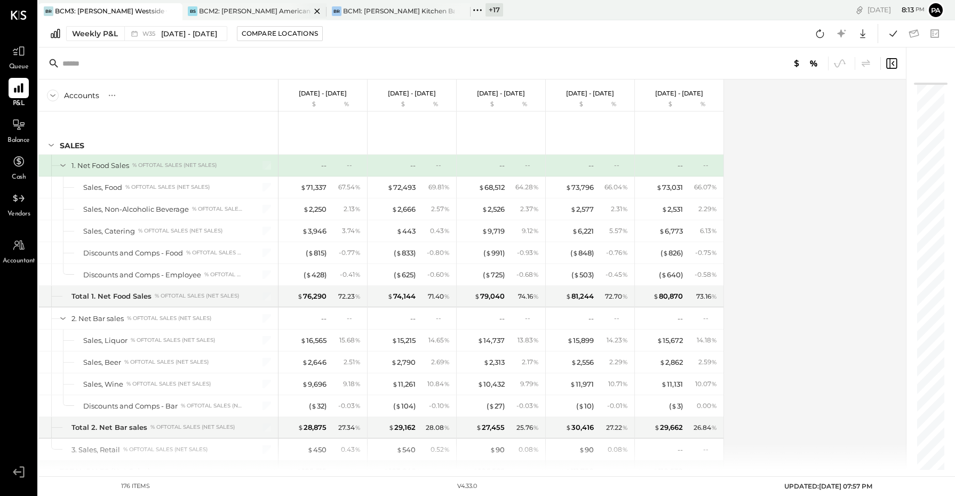
click at [318, 11] on icon at bounding box center [316, 11] width 5 height 5
click at [191, 10] on icon at bounding box center [190, 10] width 14 height 14
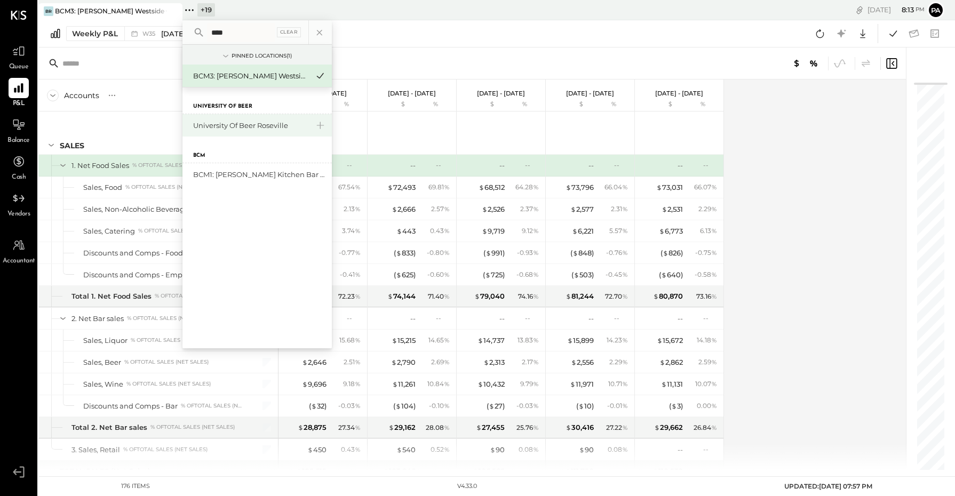
type input "****"
click at [259, 134] on div "University of Beer Roseville" at bounding box center [257, 125] width 149 height 22
click at [260, 128] on div "University of Beer Roseville" at bounding box center [250, 126] width 115 height 10
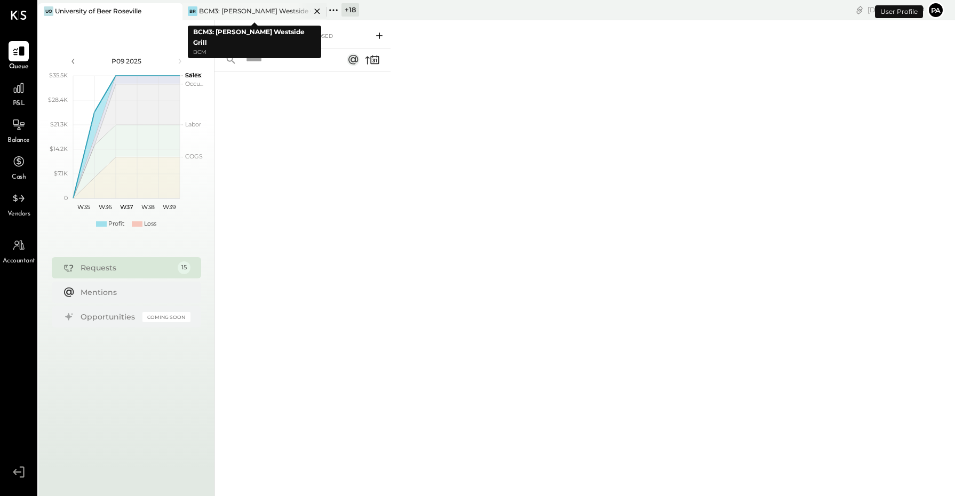
click at [316, 11] on icon at bounding box center [317, 11] width 13 height 13
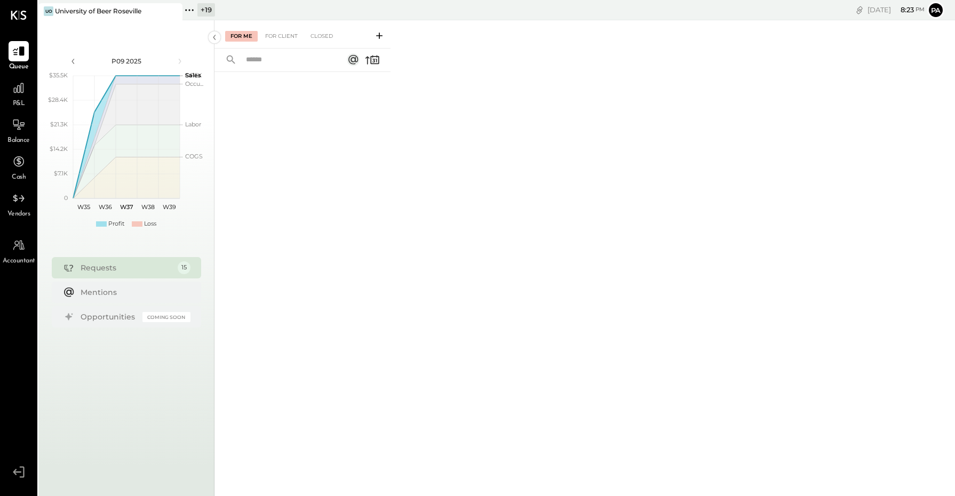
click at [14, 474] on icon at bounding box center [18, 472] width 19 height 16
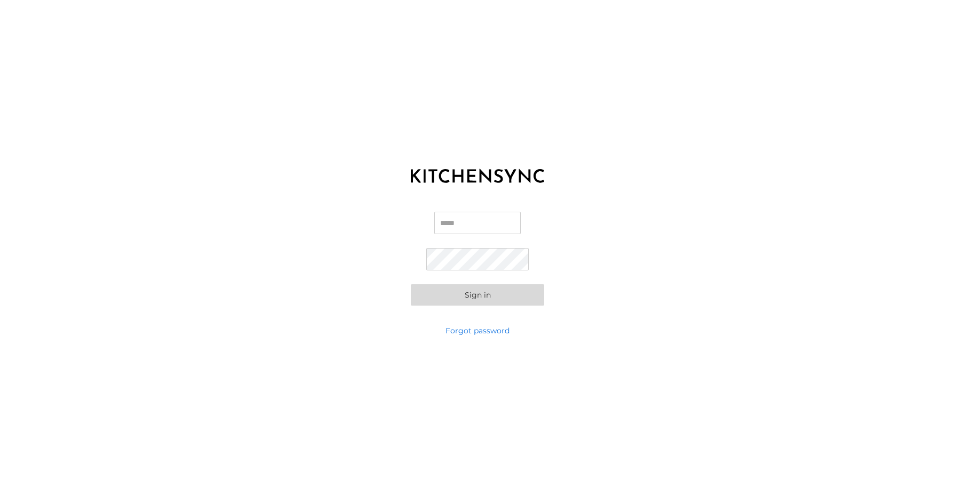
type input "**********"
